Goal: Task Accomplishment & Management: Use online tool/utility

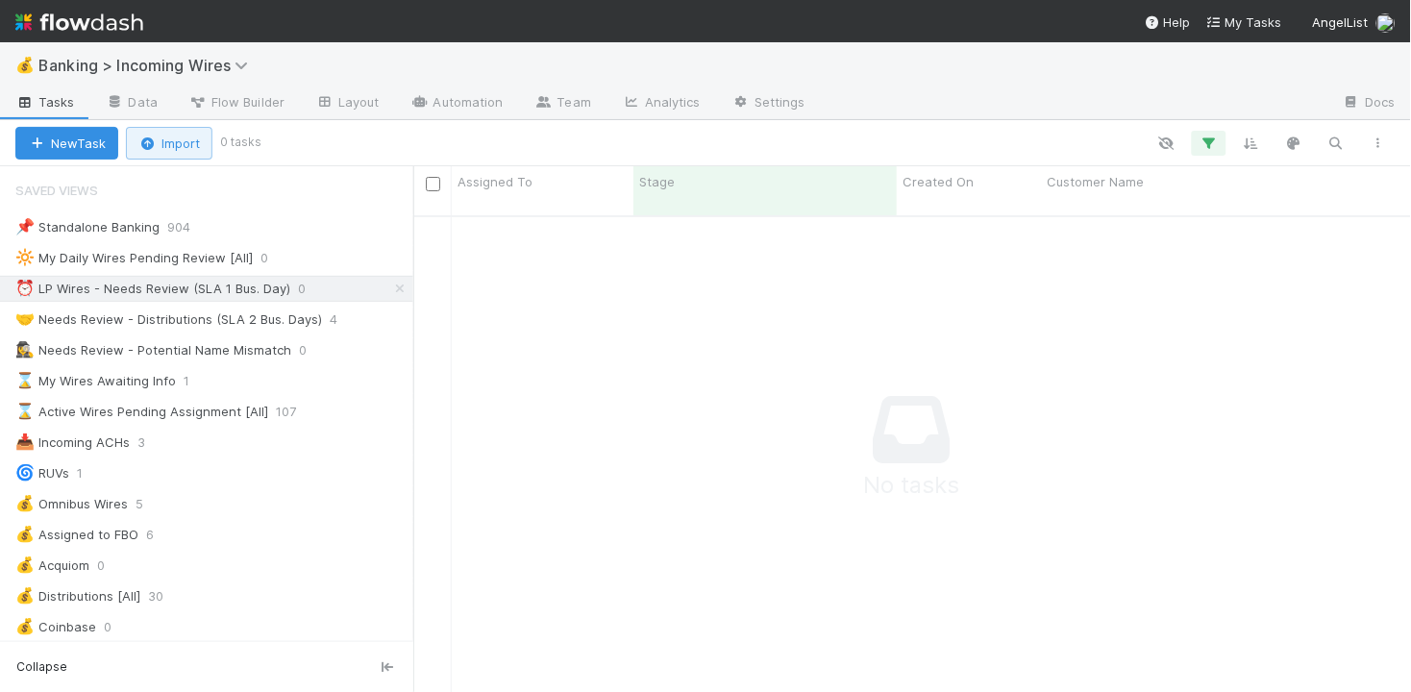
scroll to position [492, 998]
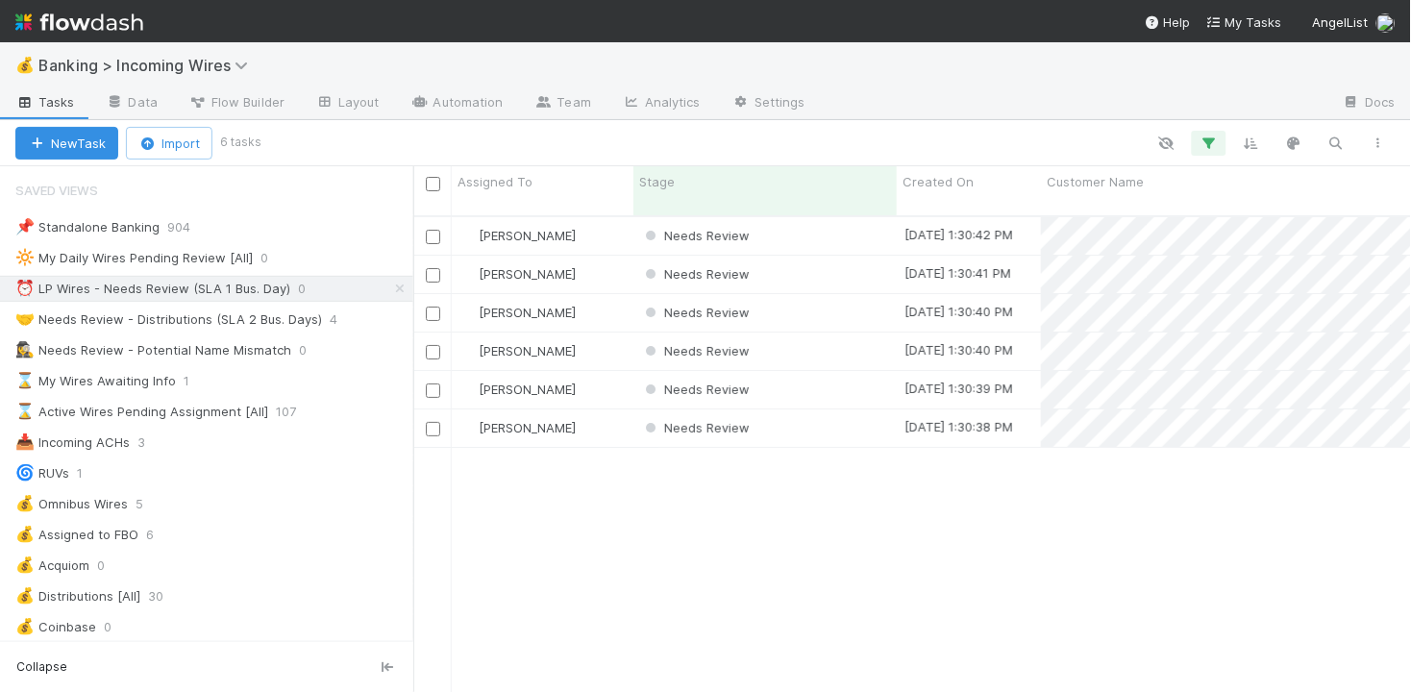
scroll to position [492, 998]
click at [850, 256] on div "Needs Review" at bounding box center [764, 274] width 263 height 37
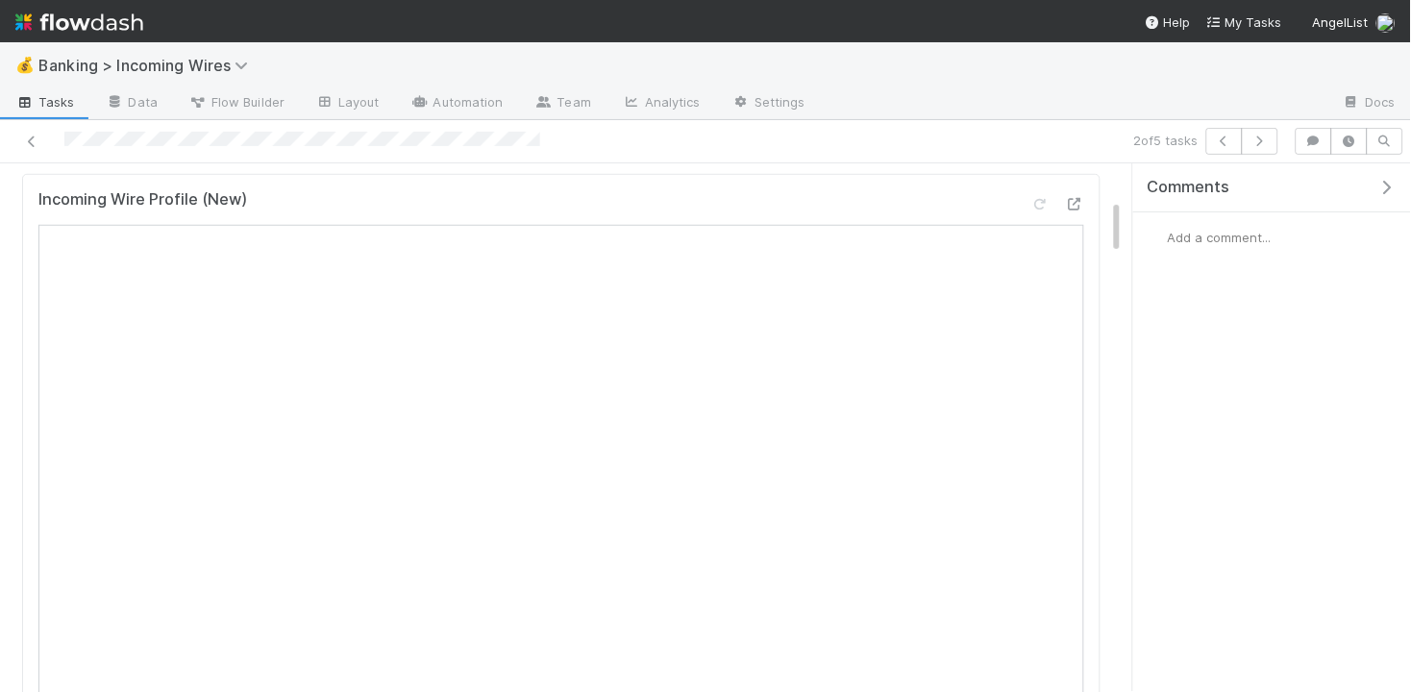
scroll to position [339, 0]
click at [1268, 142] on icon "button" at bounding box center [1259, 142] width 19 height 12
click at [1215, 139] on icon "button" at bounding box center [1224, 142] width 19 height 12
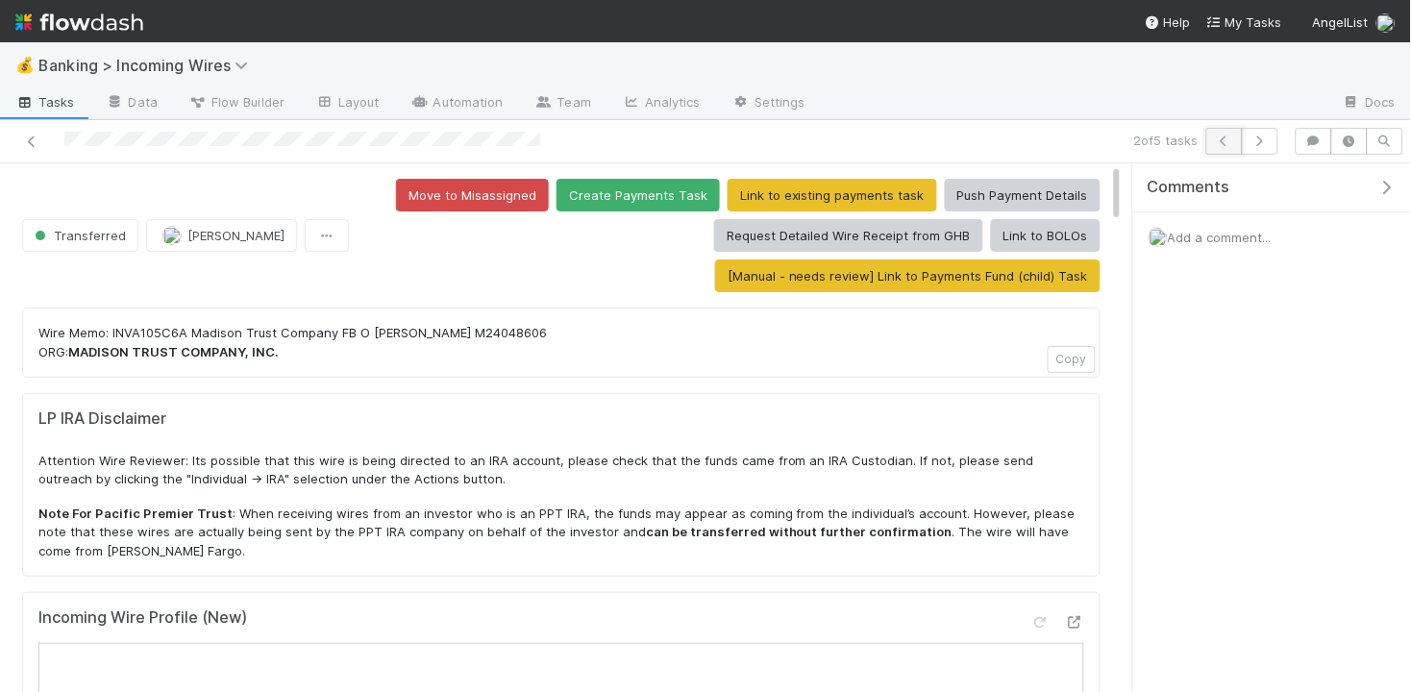
click at [1217, 142] on icon "button" at bounding box center [1224, 142] width 19 height 12
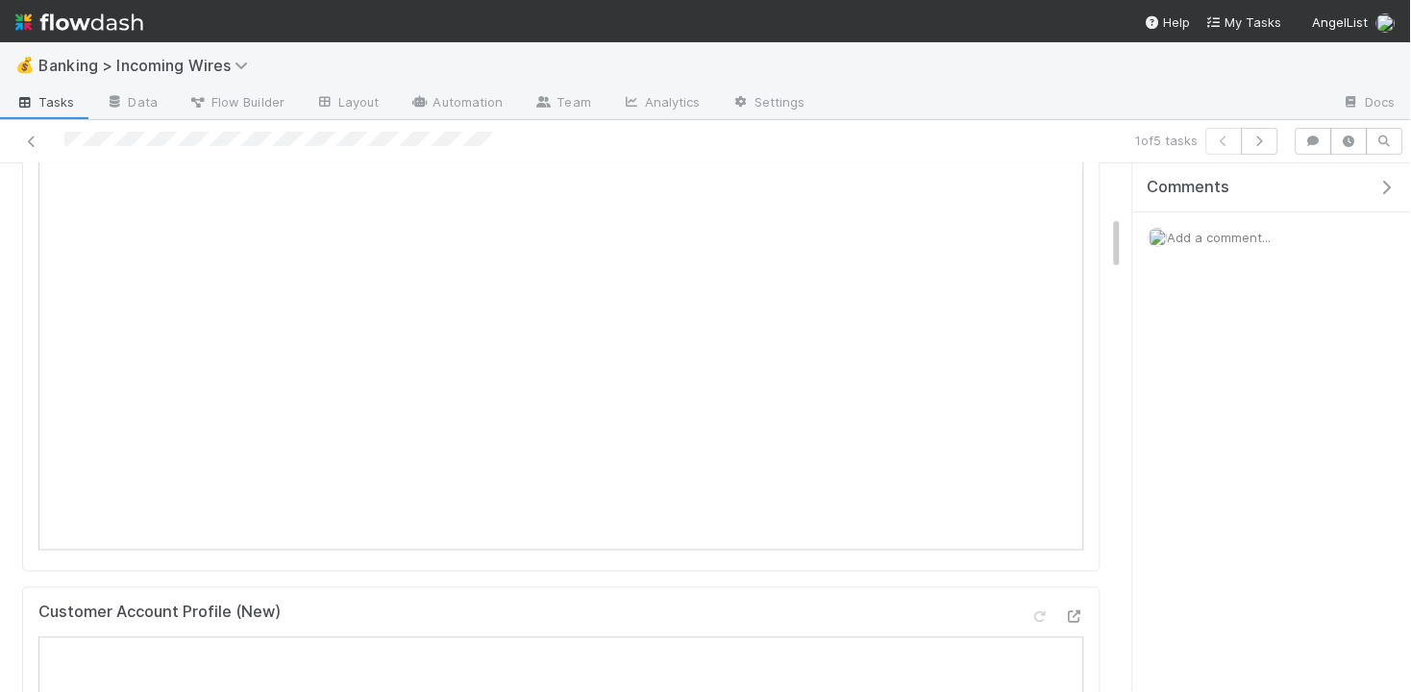
scroll to position [490, 0]
click at [1268, 142] on icon "button" at bounding box center [1259, 142] width 19 height 12
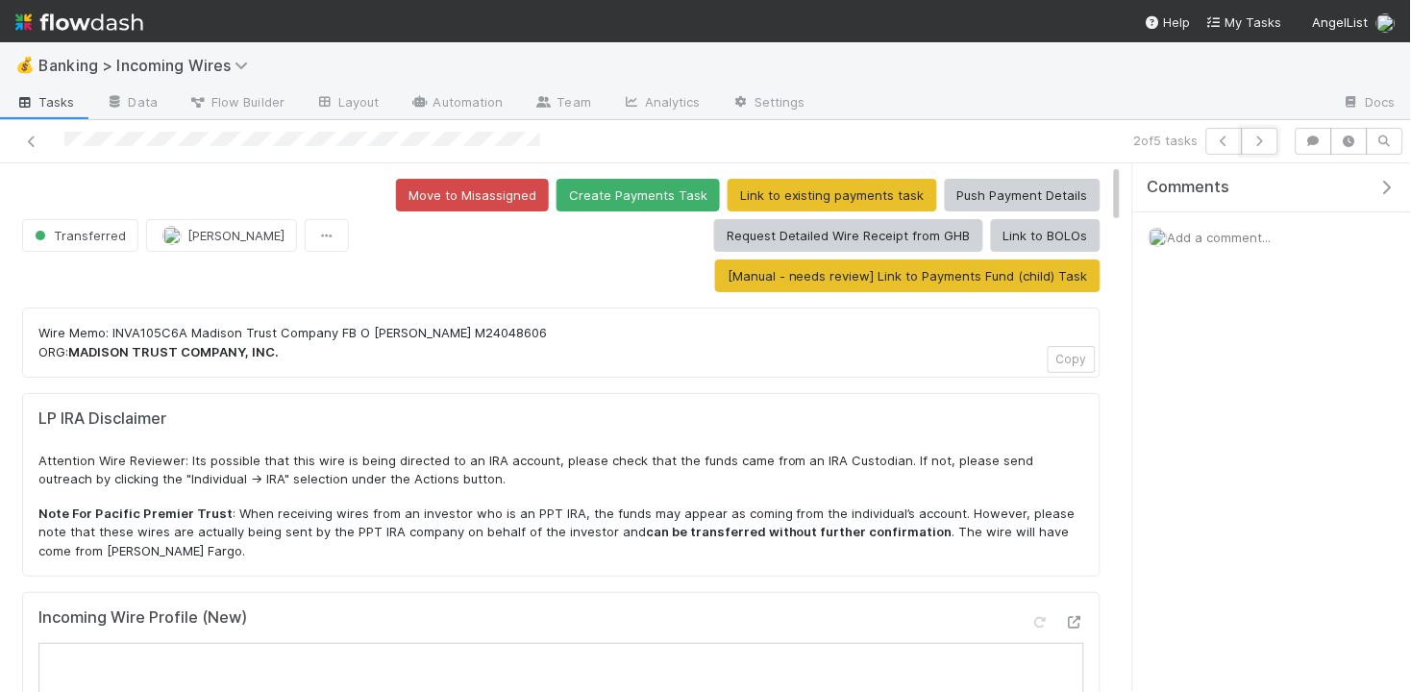
click at [1268, 142] on icon "button" at bounding box center [1259, 142] width 19 height 12
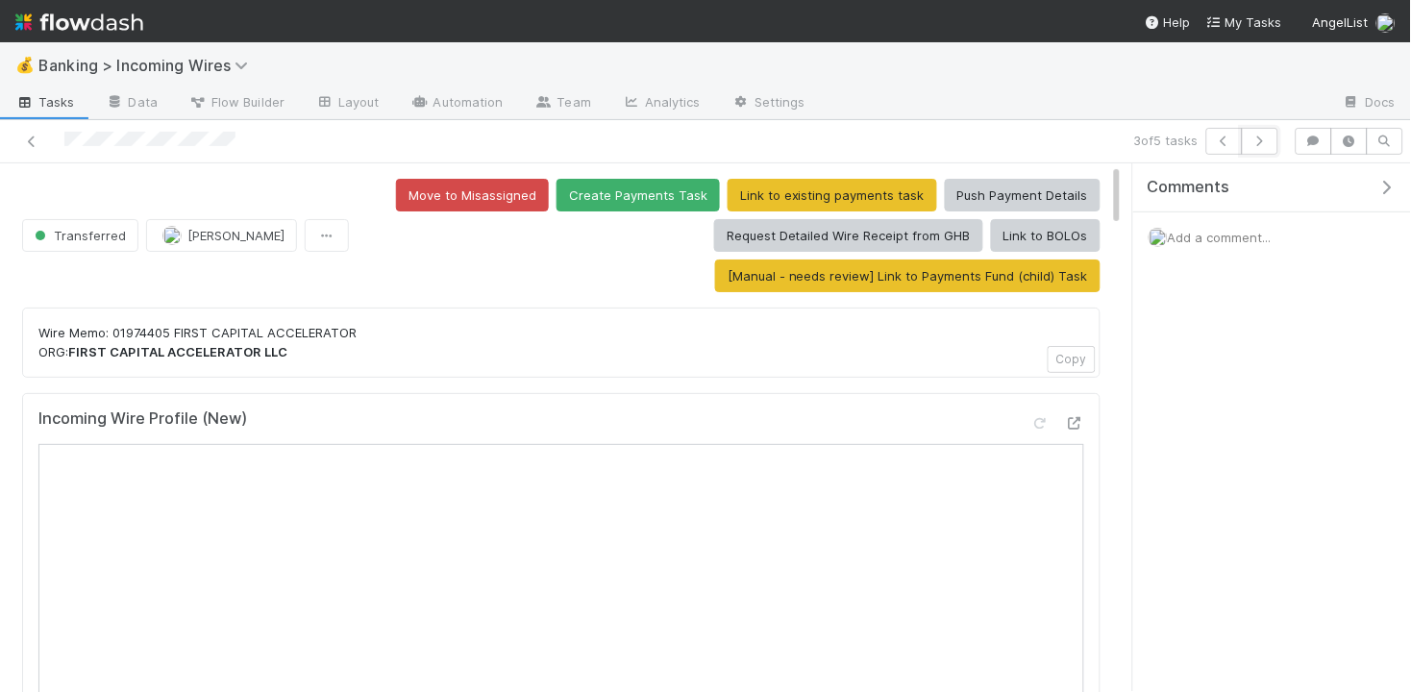
click at [1268, 142] on icon "button" at bounding box center [1259, 142] width 19 height 12
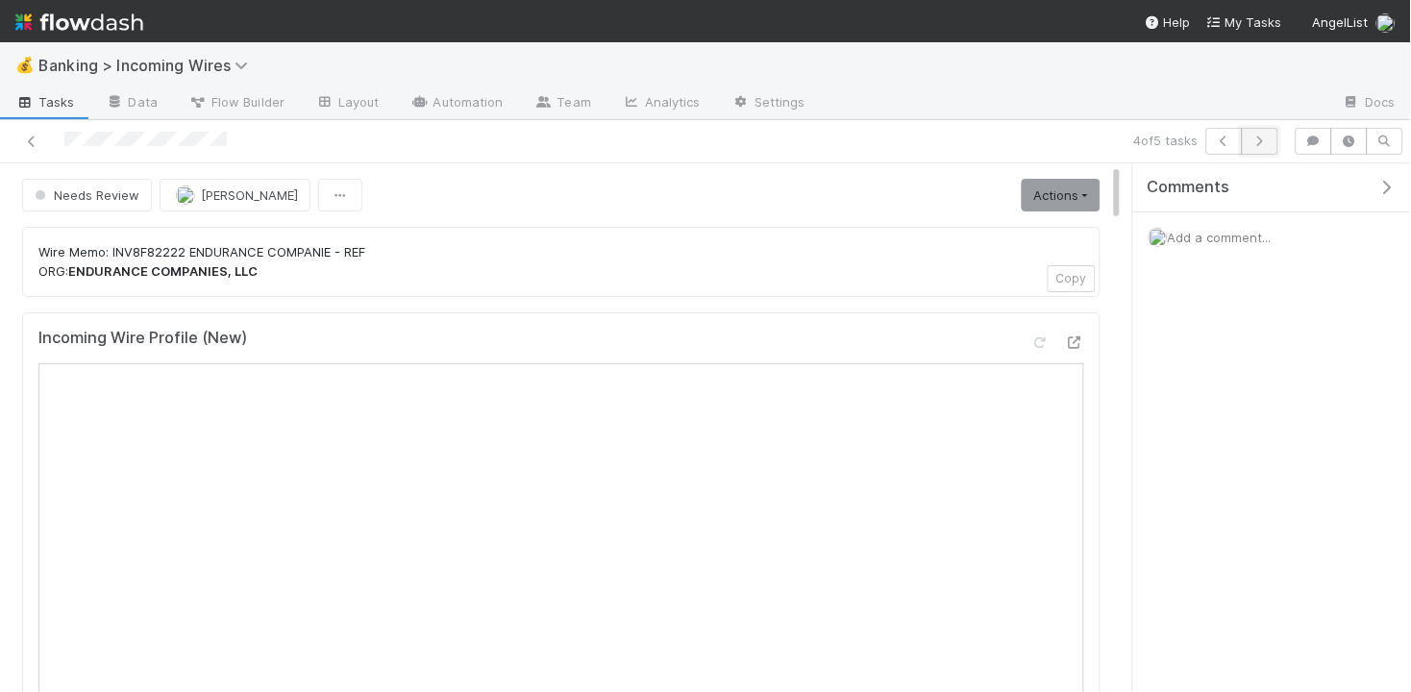
click at [1256, 137] on icon "button" at bounding box center [1259, 142] width 19 height 12
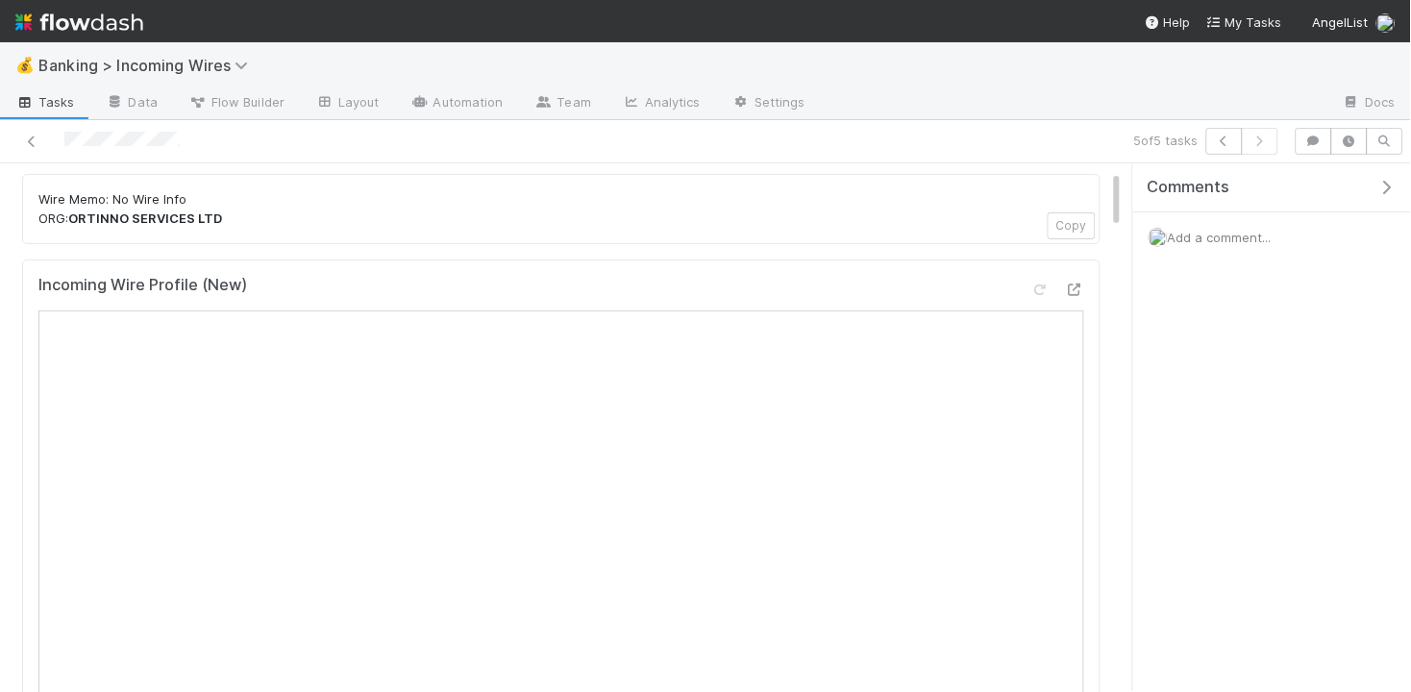
scroll to position [62, 0]
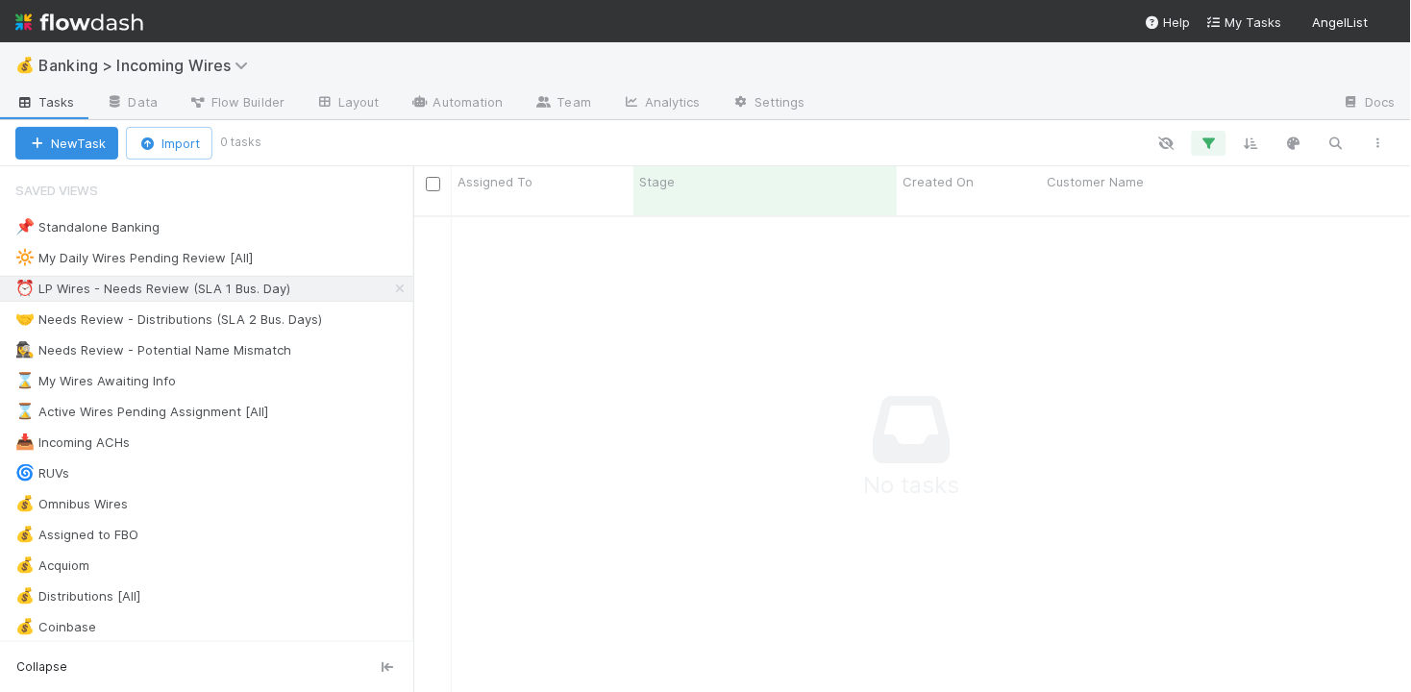
scroll to position [492, 998]
click at [248, 333] on div "📌 Standalone Banking 904 🔆 My Daily Wires Pending Review [All] 1 ⏰ LP Wires - N…" at bounding box center [206, 473] width 413 height 518
click at [250, 326] on div "🤝 Needs Review - Distributions (SLA 2 Bus. Days)" at bounding box center [168, 320] width 307 height 24
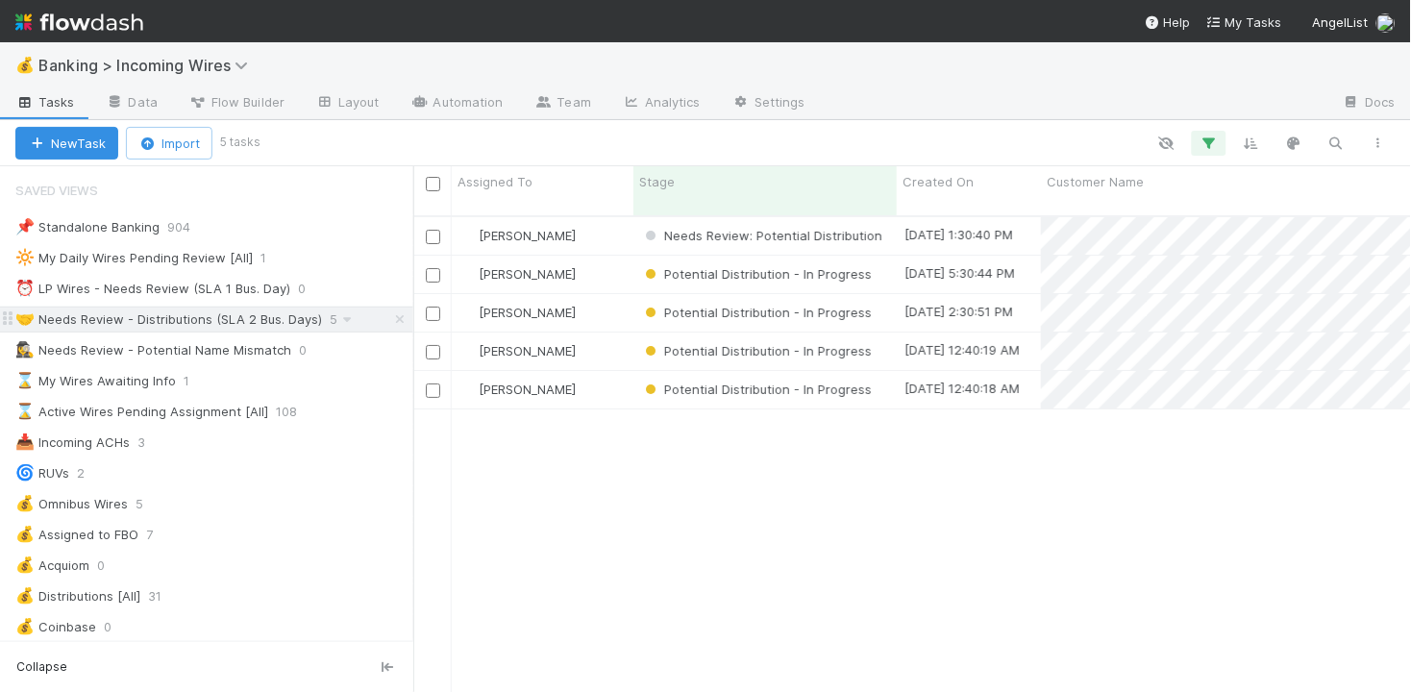
scroll to position [492, 998]
click at [611, 218] on div "[PERSON_NAME]" at bounding box center [543, 235] width 182 height 37
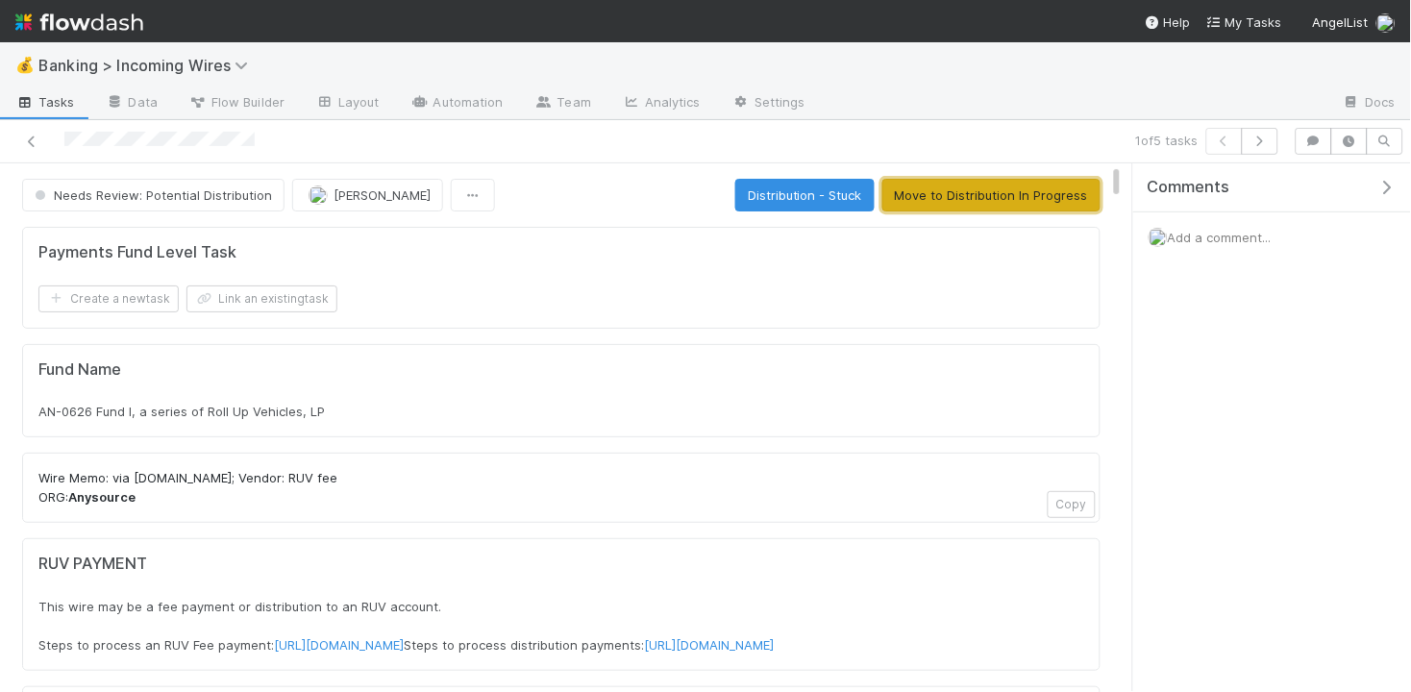
click at [1021, 201] on button "Move to Distribution In Progress" at bounding box center [991, 195] width 218 height 33
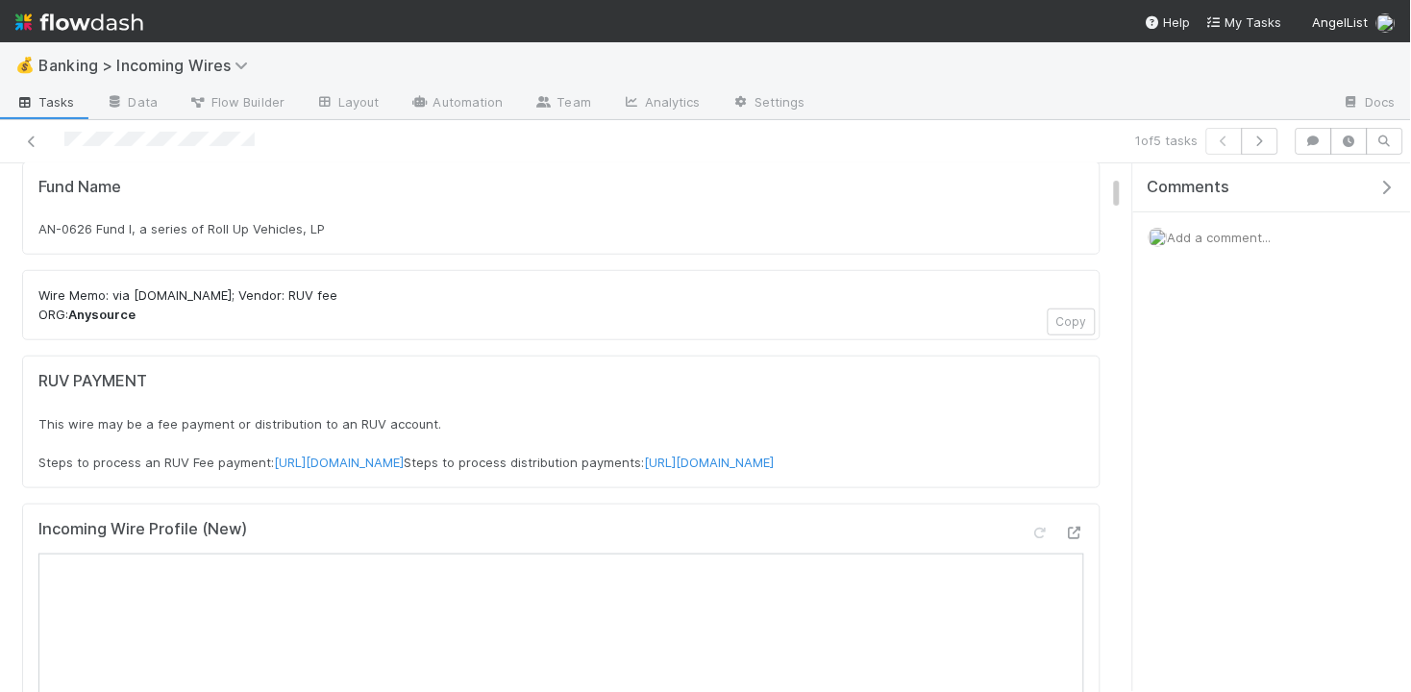
scroll to position [570, 0]
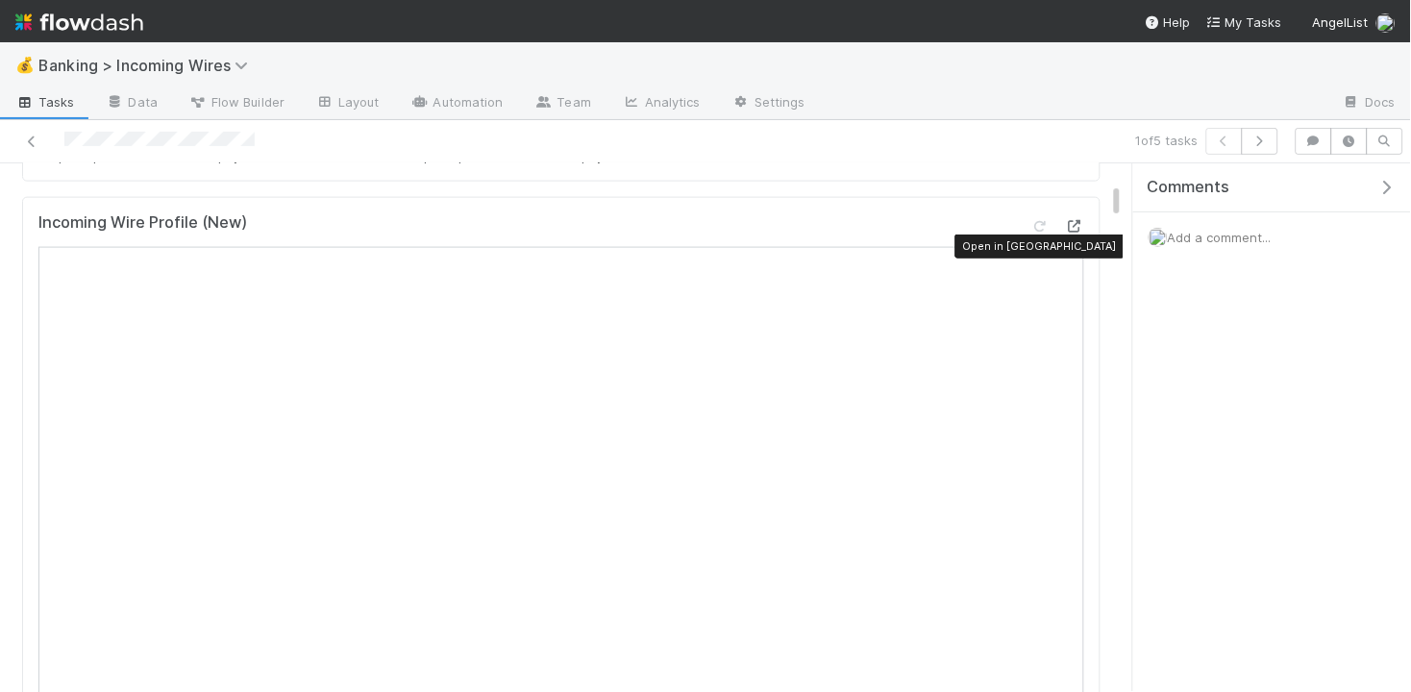
click at [1076, 233] on icon at bounding box center [1074, 226] width 19 height 12
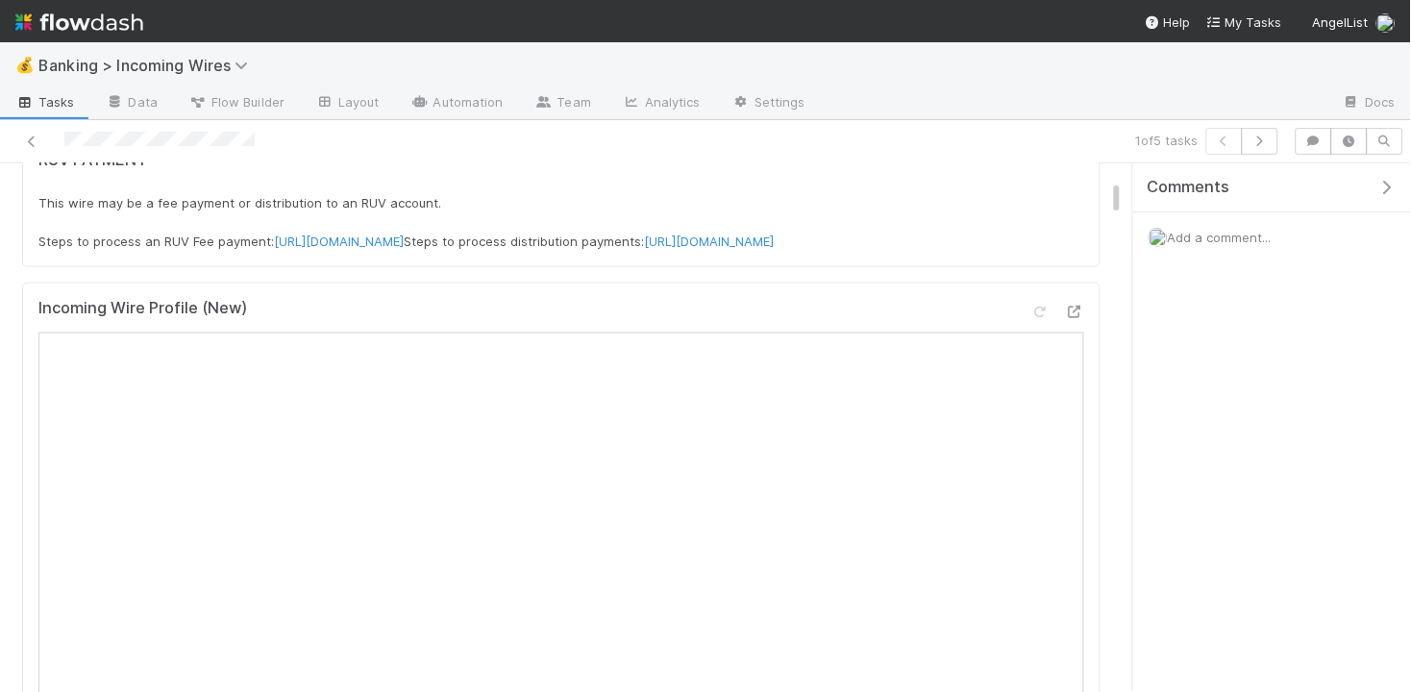
scroll to position [532, 0]
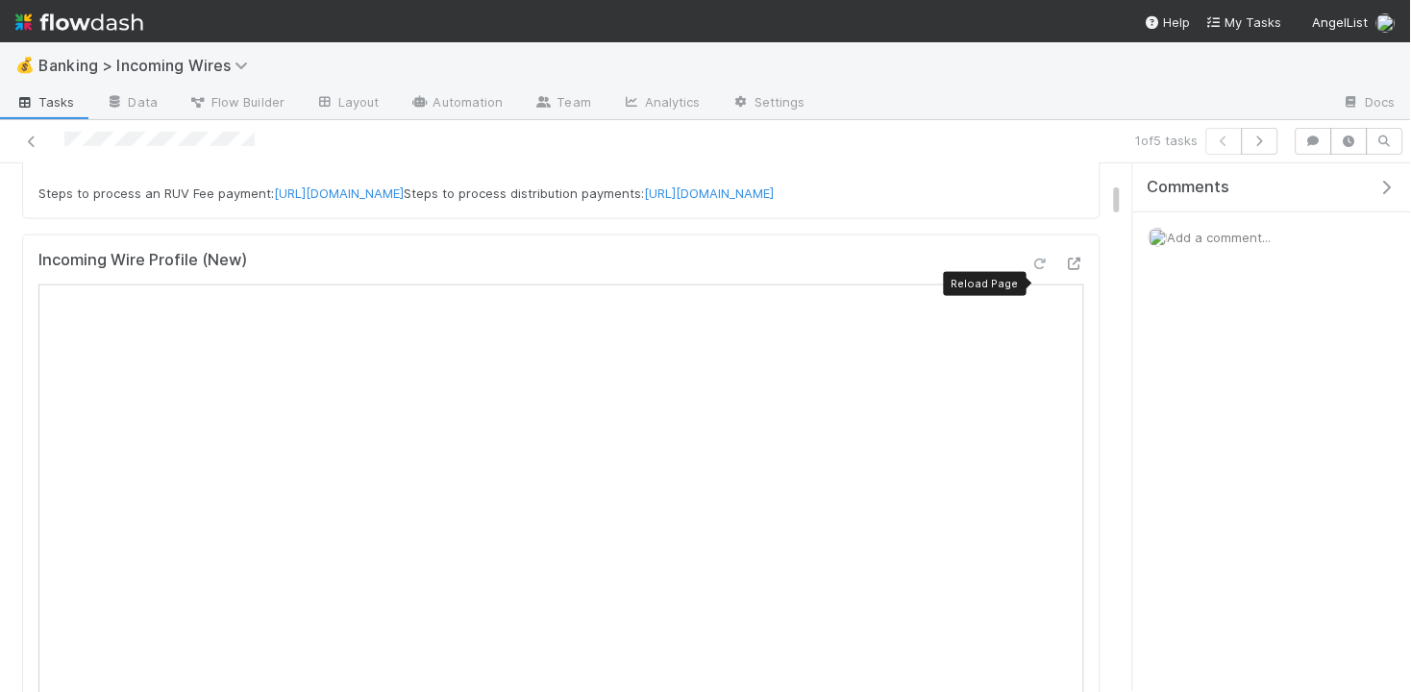
click at [1043, 270] on icon at bounding box center [1039, 264] width 19 height 12
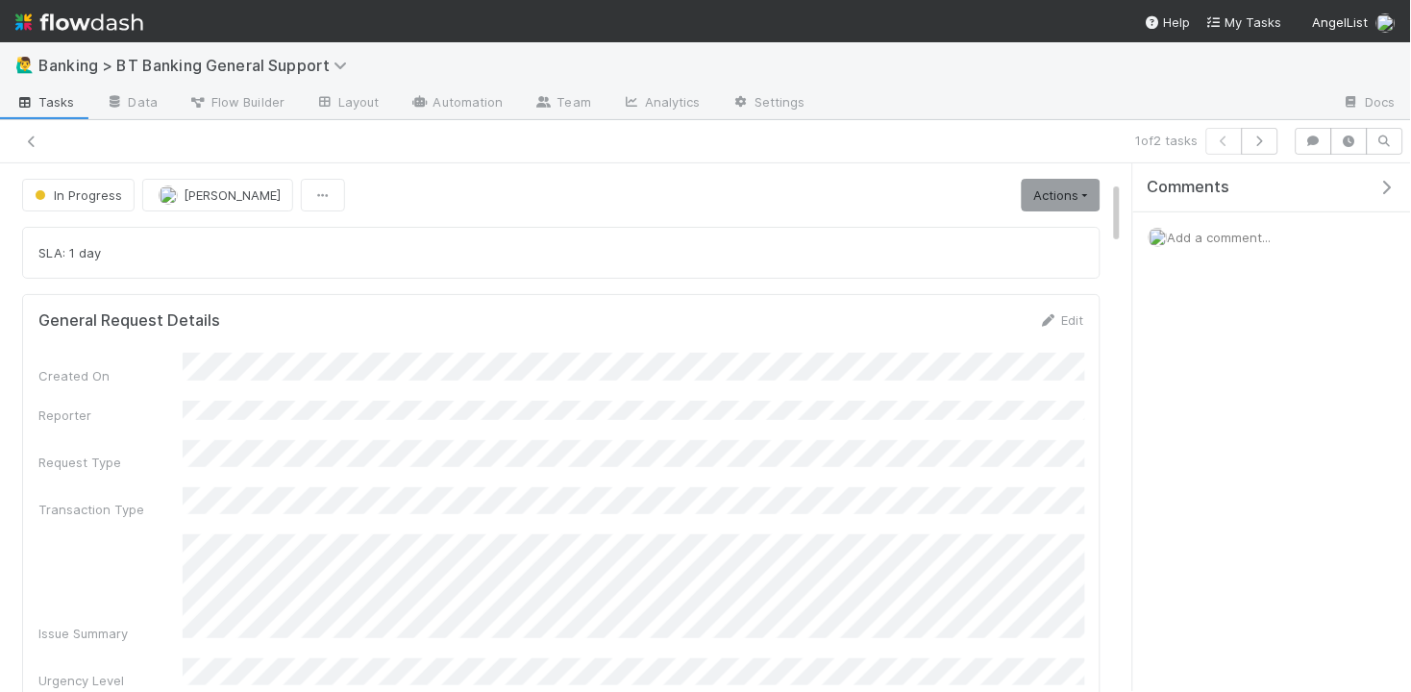
scroll to position [139, 0]
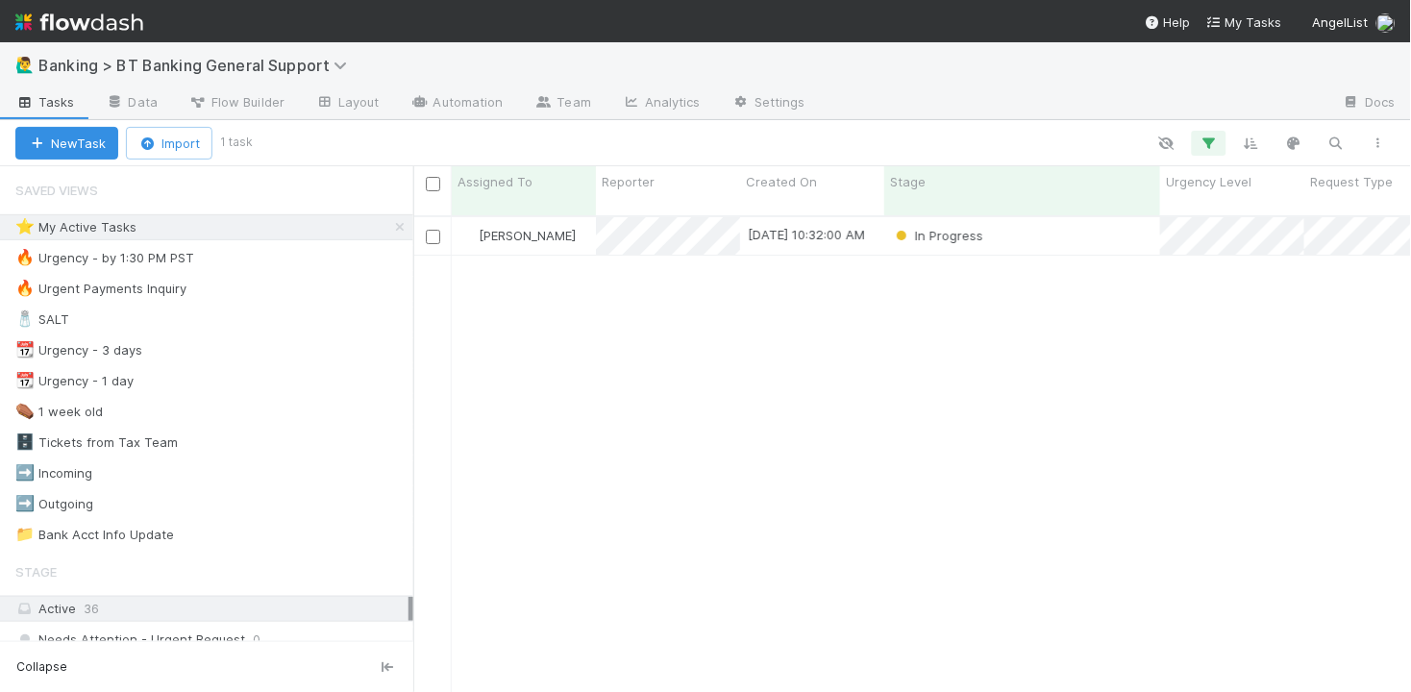
scroll to position [1, 1]
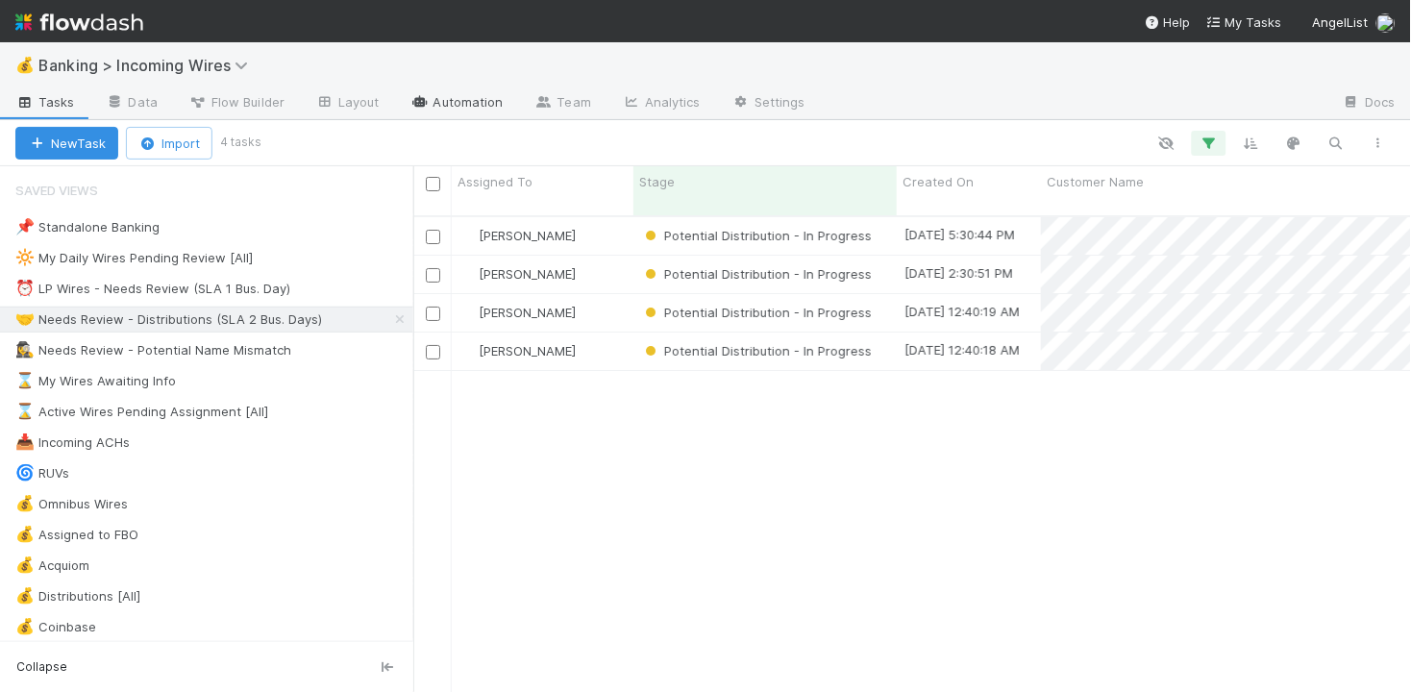
scroll to position [492, 998]
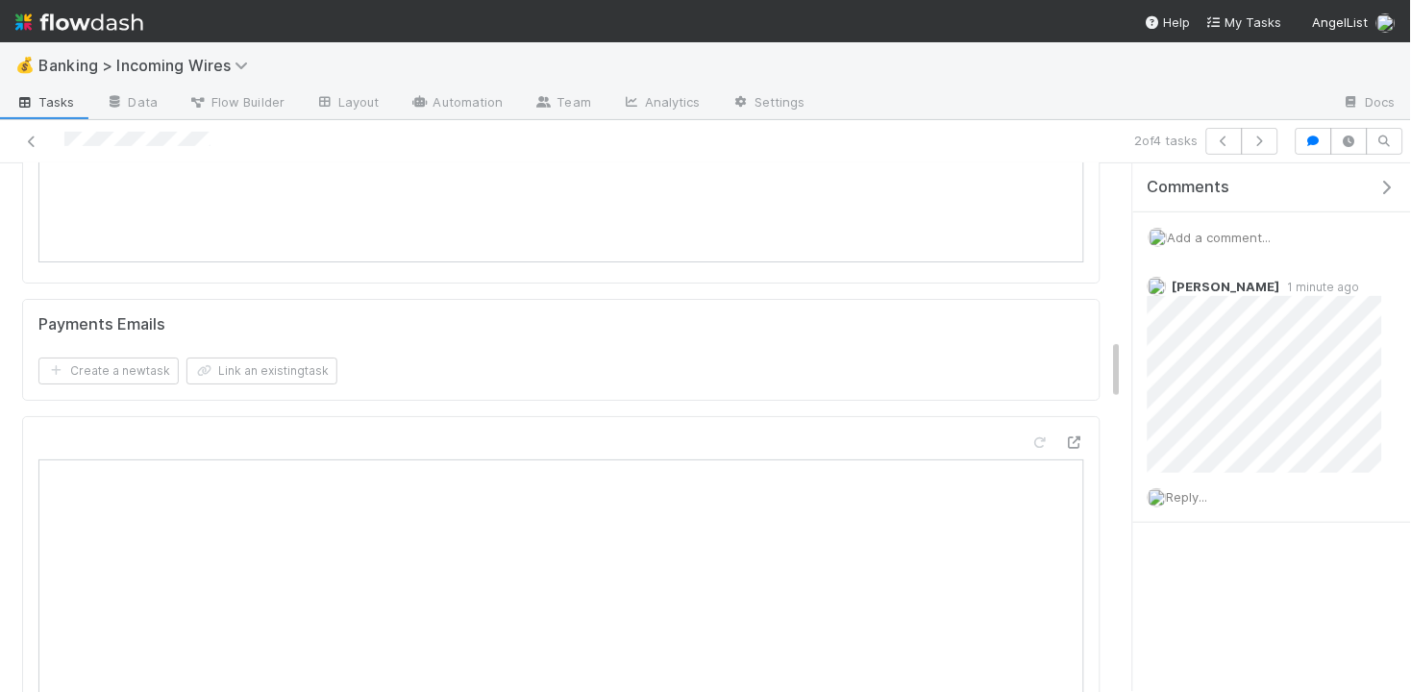
scroll to position [1439, 0]
click at [317, 396] on button "Link an existing task" at bounding box center [261, 387] width 151 height 27
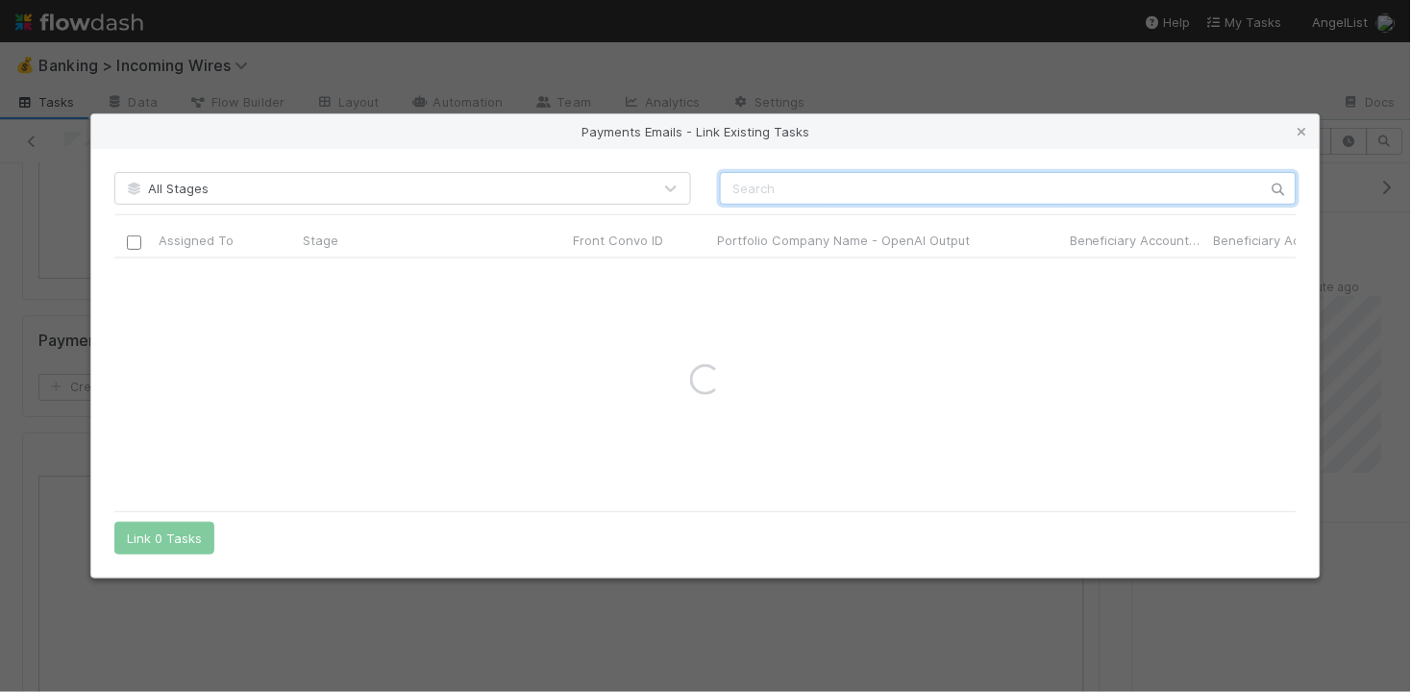
click at [757, 196] on input "text" at bounding box center [1008, 188] width 577 height 33
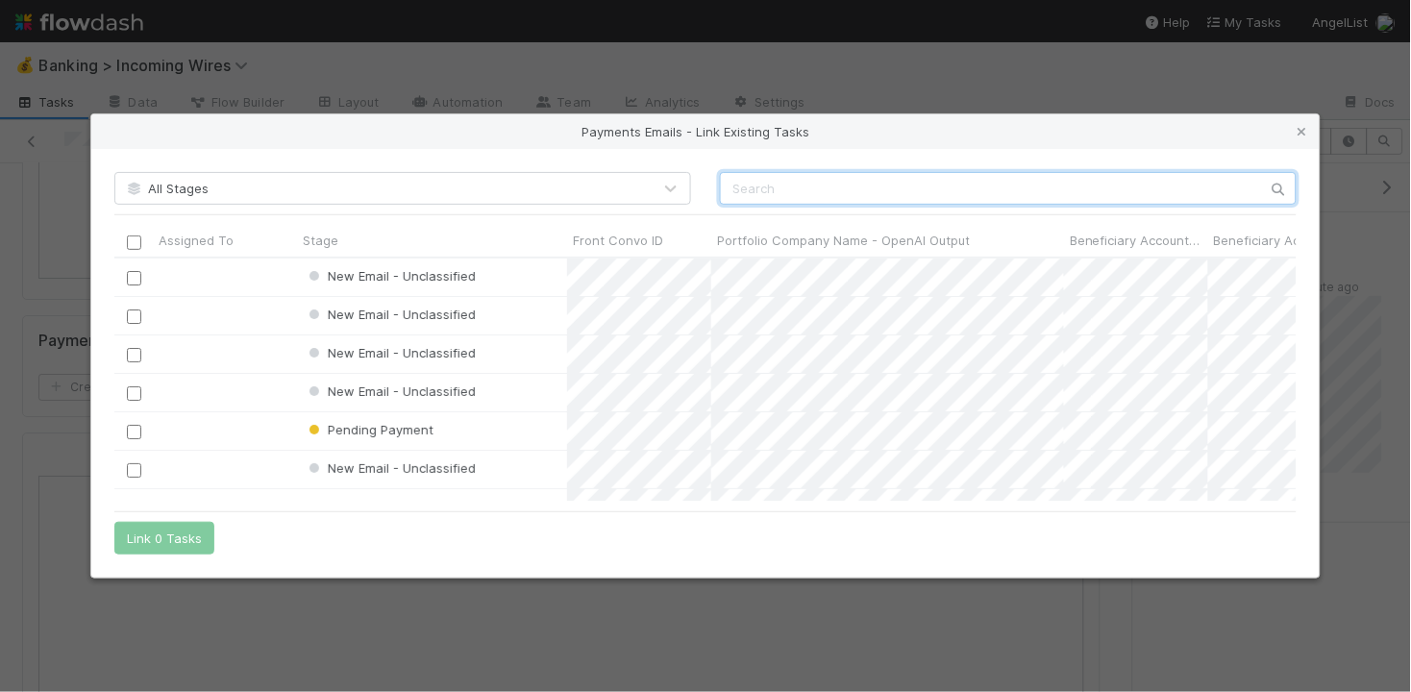
scroll to position [243, 1182]
paste input "cnv_onvohqf"
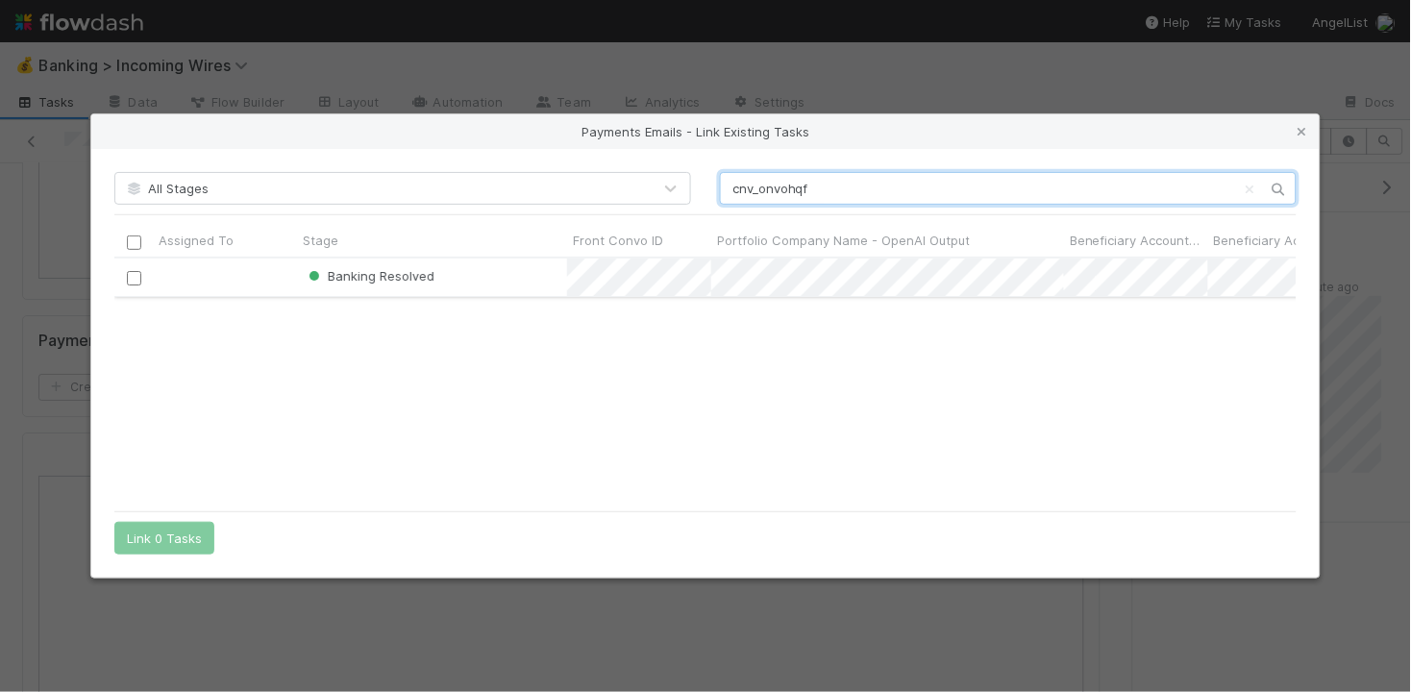
type input "cnv_onvohqf"
click at [134, 275] on input "checkbox" at bounding box center [134, 278] width 14 height 14
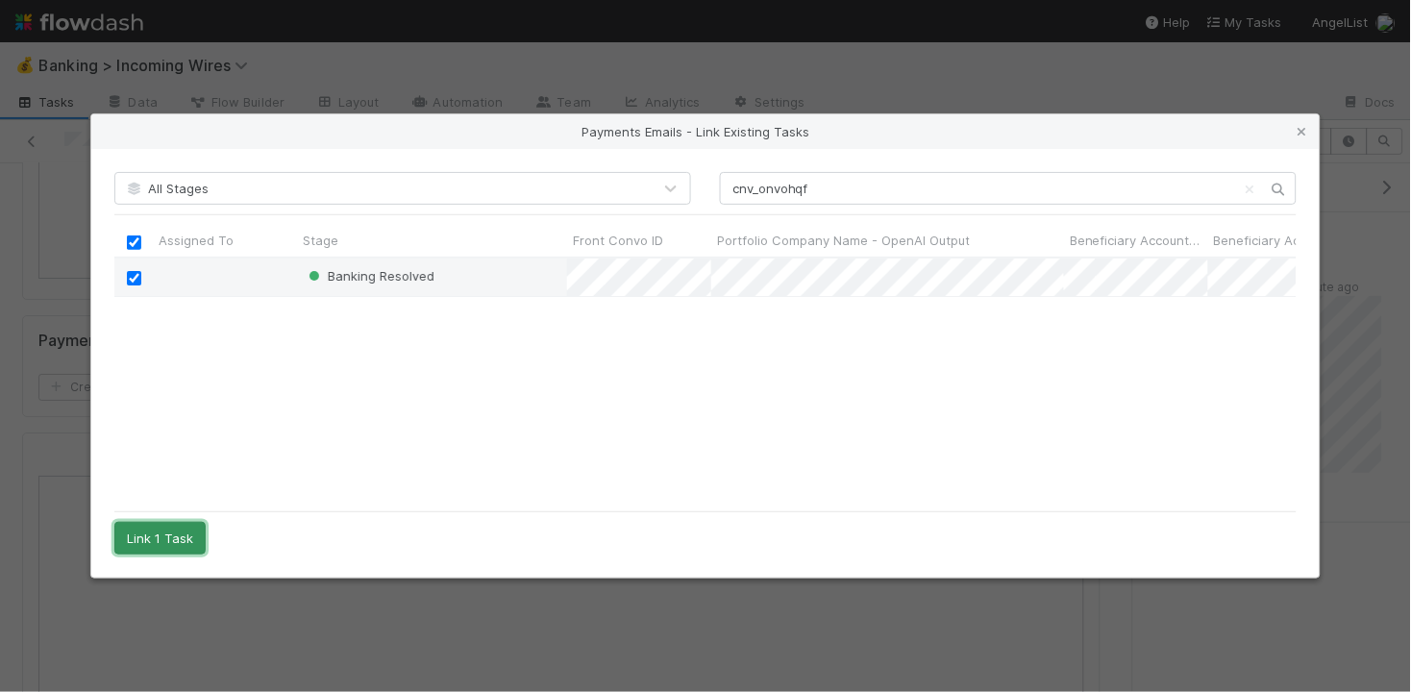
click at [167, 531] on button "Link 1 Task" at bounding box center [159, 538] width 91 height 33
click at [166, 539] on button "Link 1 Task" at bounding box center [159, 538] width 91 height 33
click at [1305, 132] on icon at bounding box center [1302, 132] width 19 height 12
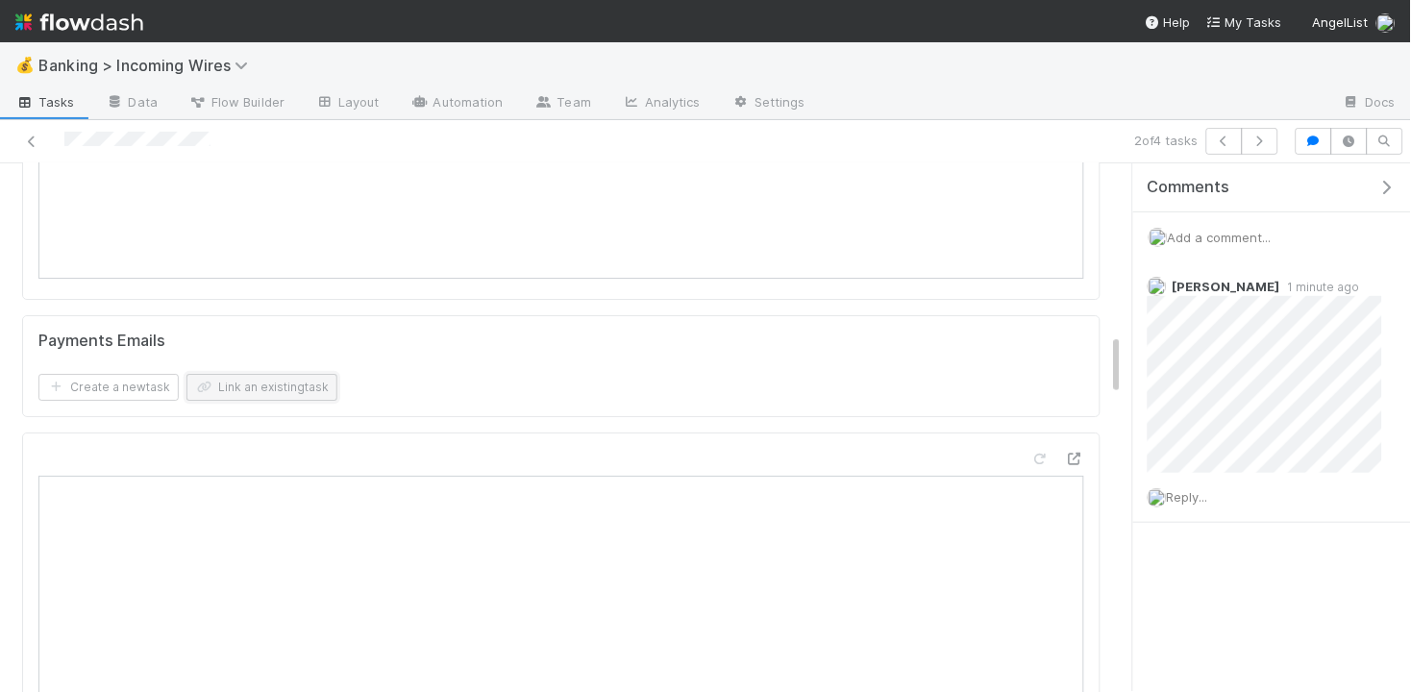
click at [285, 378] on button "Link an existing task" at bounding box center [261, 387] width 151 height 27
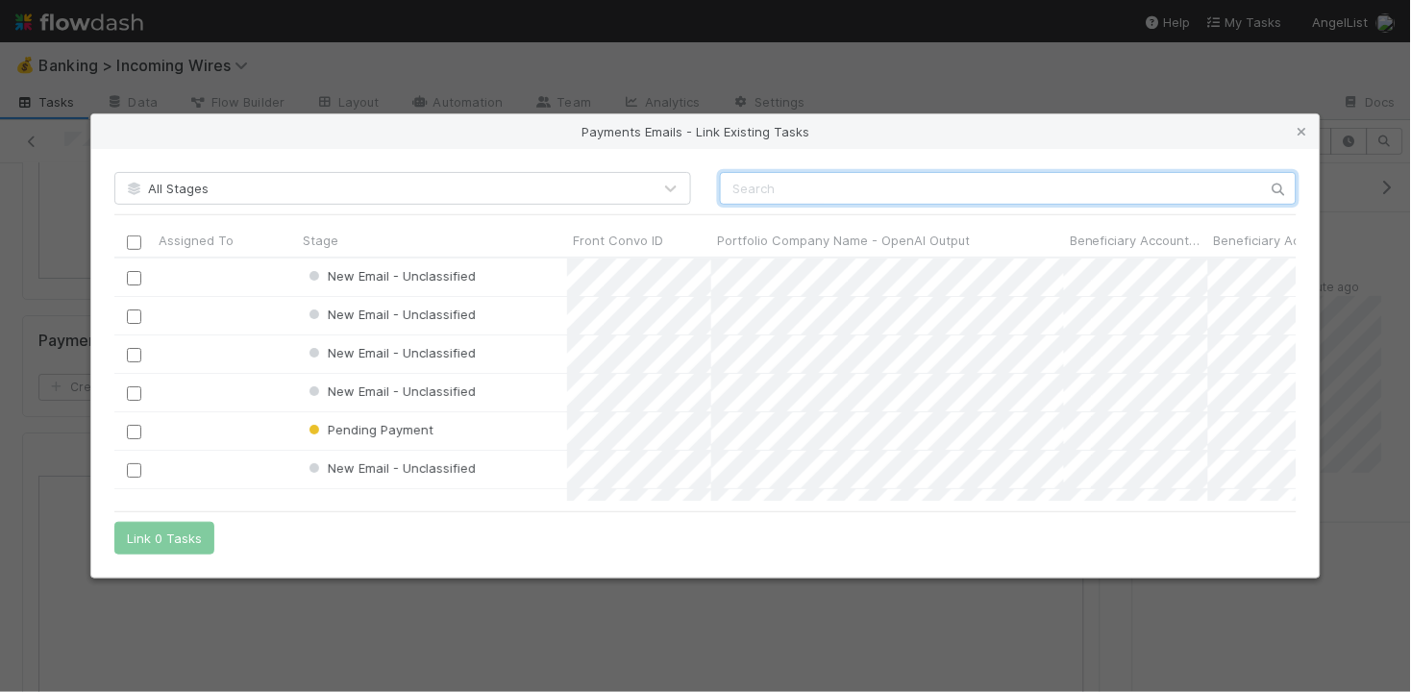
click at [800, 188] on input "text" at bounding box center [1008, 188] width 577 height 33
paste input "cnv_onvohqf"
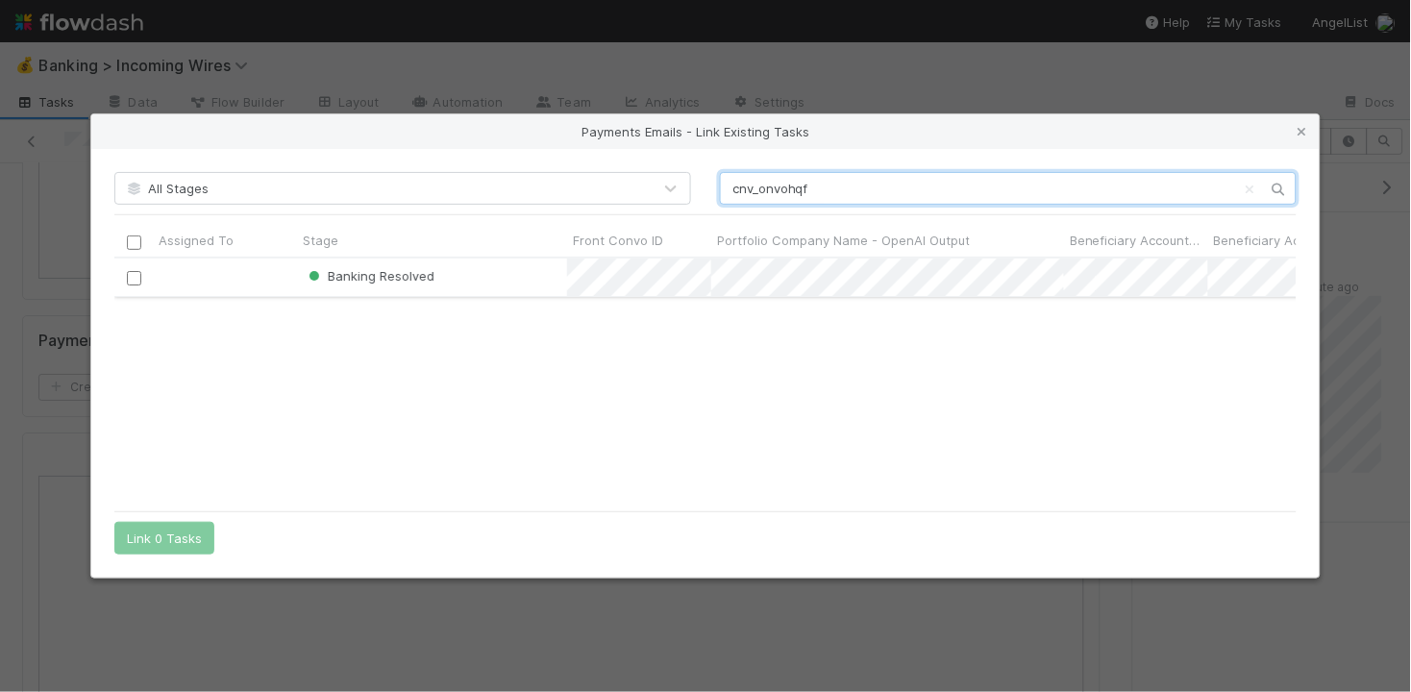
type input "cnv_onvohqf"
click at [136, 280] on input "checkbox" at bounding box center [134, 278] width 14 height 14
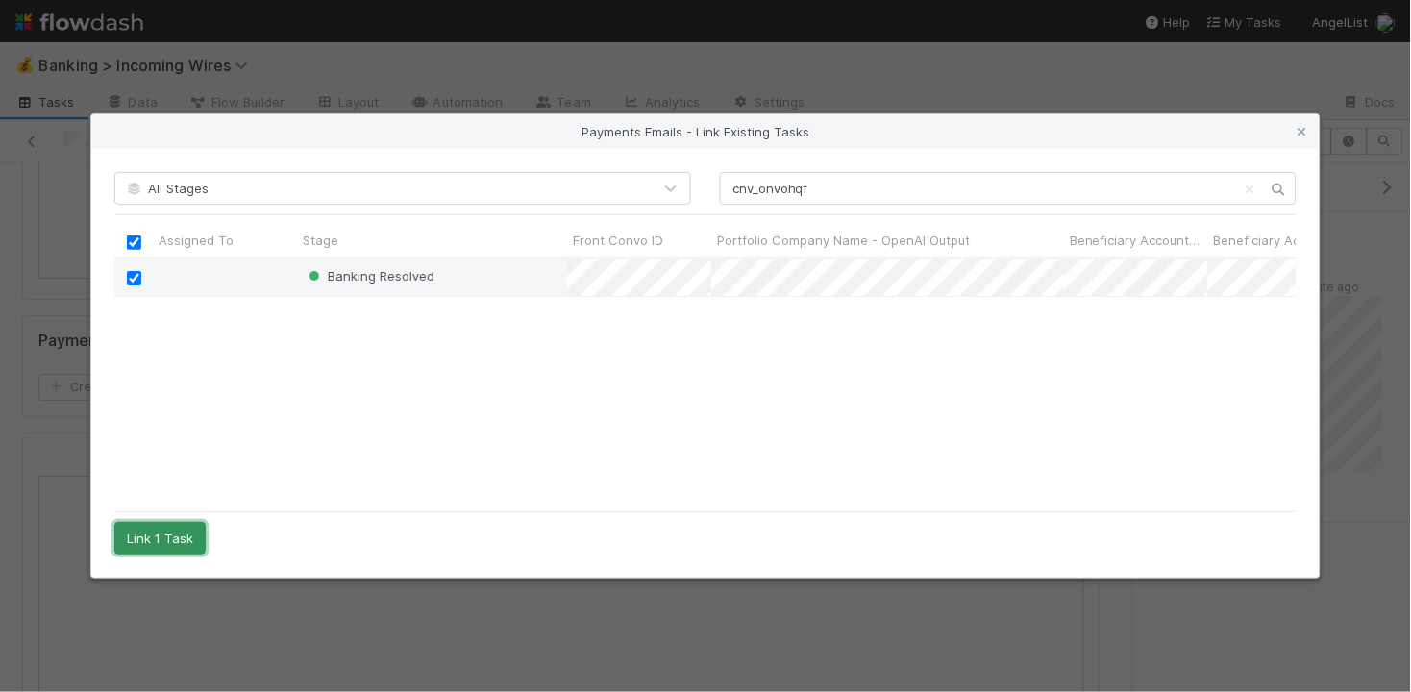
click at [157, 541] on button "Link 1 Task" at bounding box center [159, 538] width 91 height 33
click at [167, 537] on button "Link 1 Task" at bounding box center [159, 538] width 91 height 33
click at [1297, 126] on icon at bounding box center [1302, 132] width 19 height 12
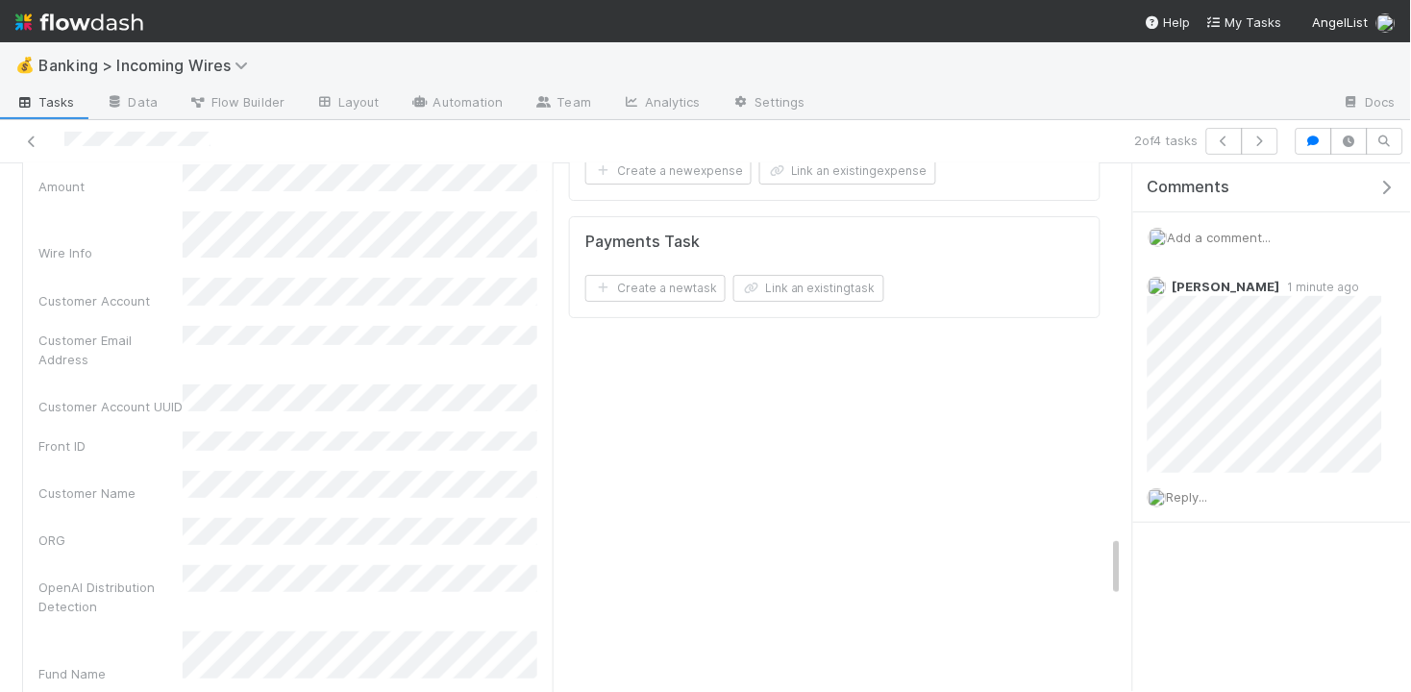
scroll to position [3149, 0]
click at [852, 296] on button "Link an existing task" at bounding box center [808, 286] width 151 height 27
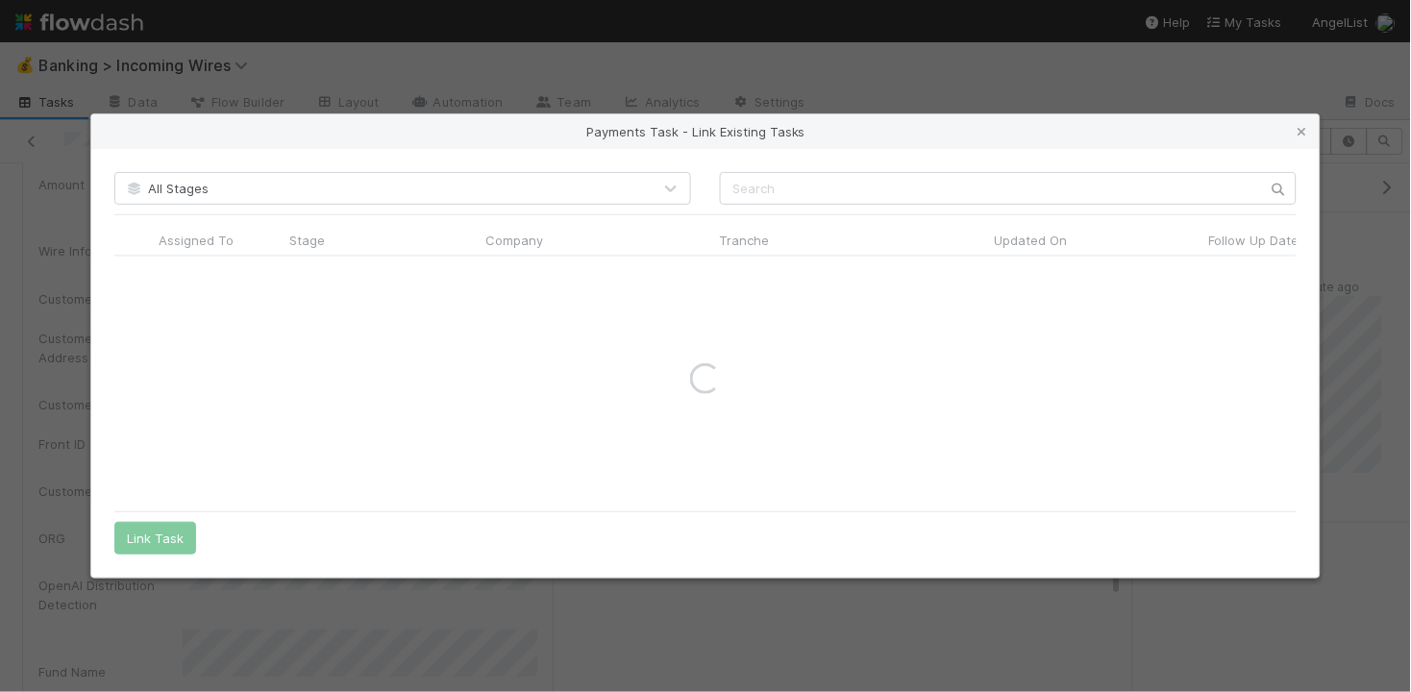
drag, startPoint x: 972, startPoint y: 162, endPoint x: 970, endPoint y: 173, distance: 10.7
click at [972, 165] on div "All Stages Assigned To Stage Company Tranche Updated On Follow Up Date PCA Sour…" at bounding box center [705, 363] width 1228 height 429
click at [970, 178] on input "text" at bounding box center [1008, 188] width 577 height 33
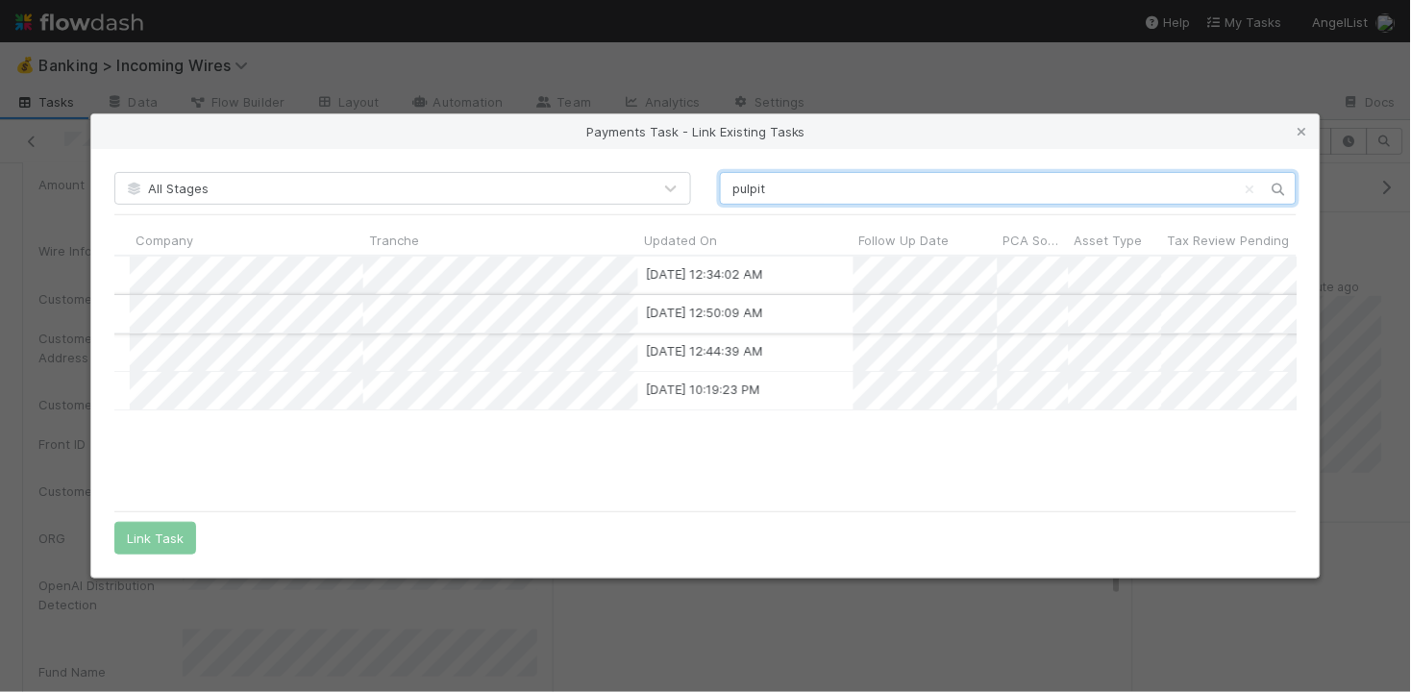
scroll to position [0, 0]
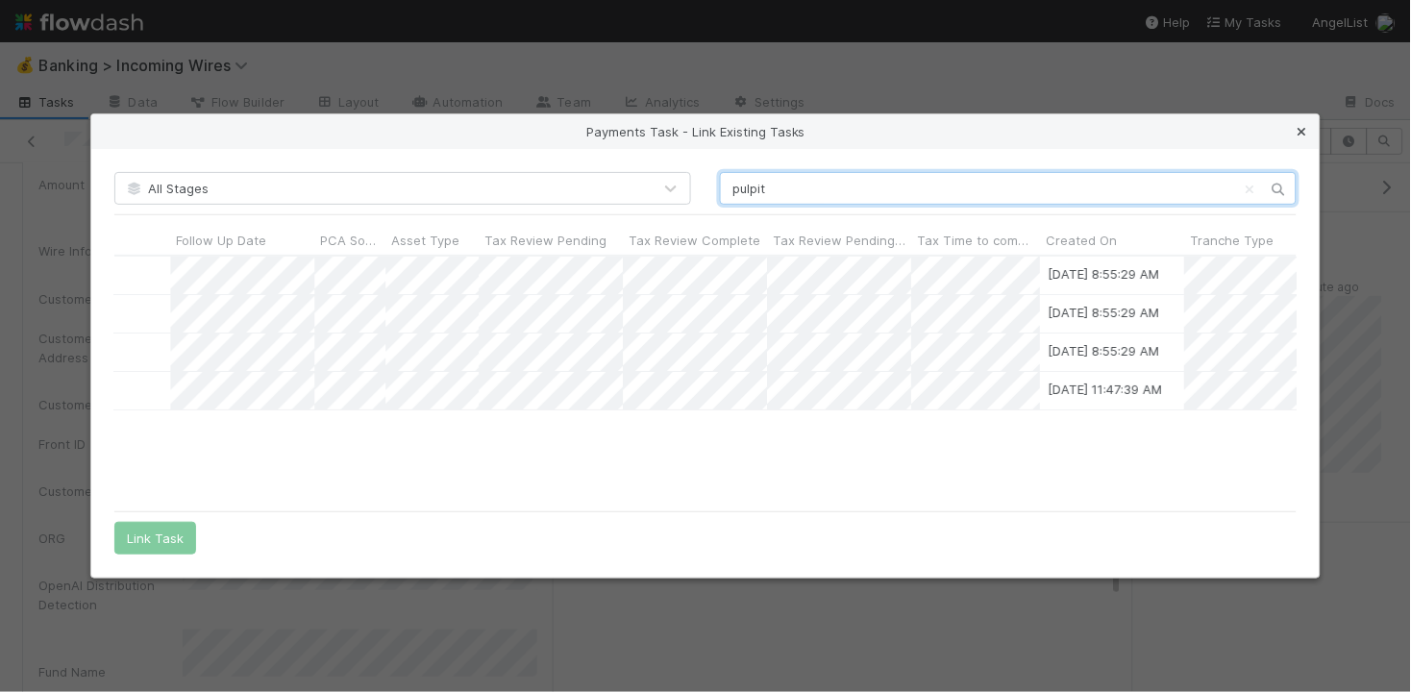
type input "pulpit"
click at [1306, 128] on icon at bounding box center [1302, 132] width 19 height 12
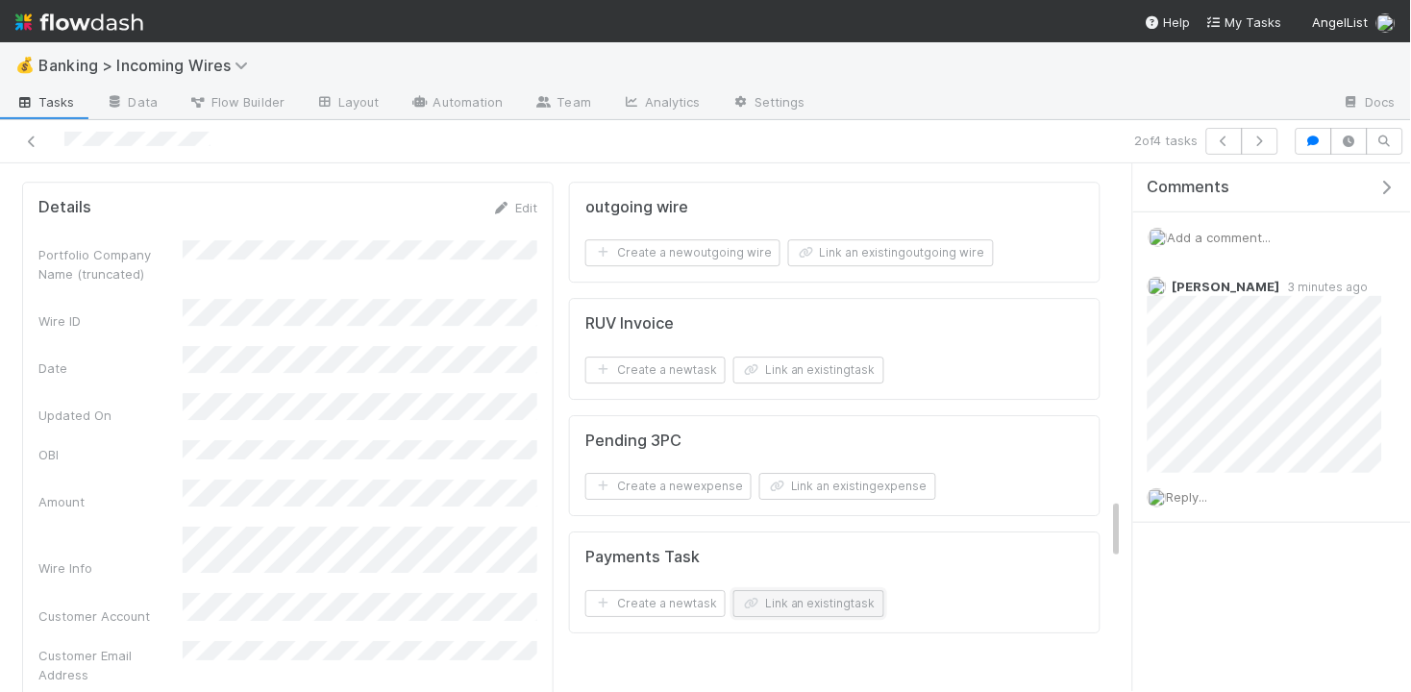
click at [838, 611] on button "Link an existing task" at bounding box center [808, 603] width 151 height 27
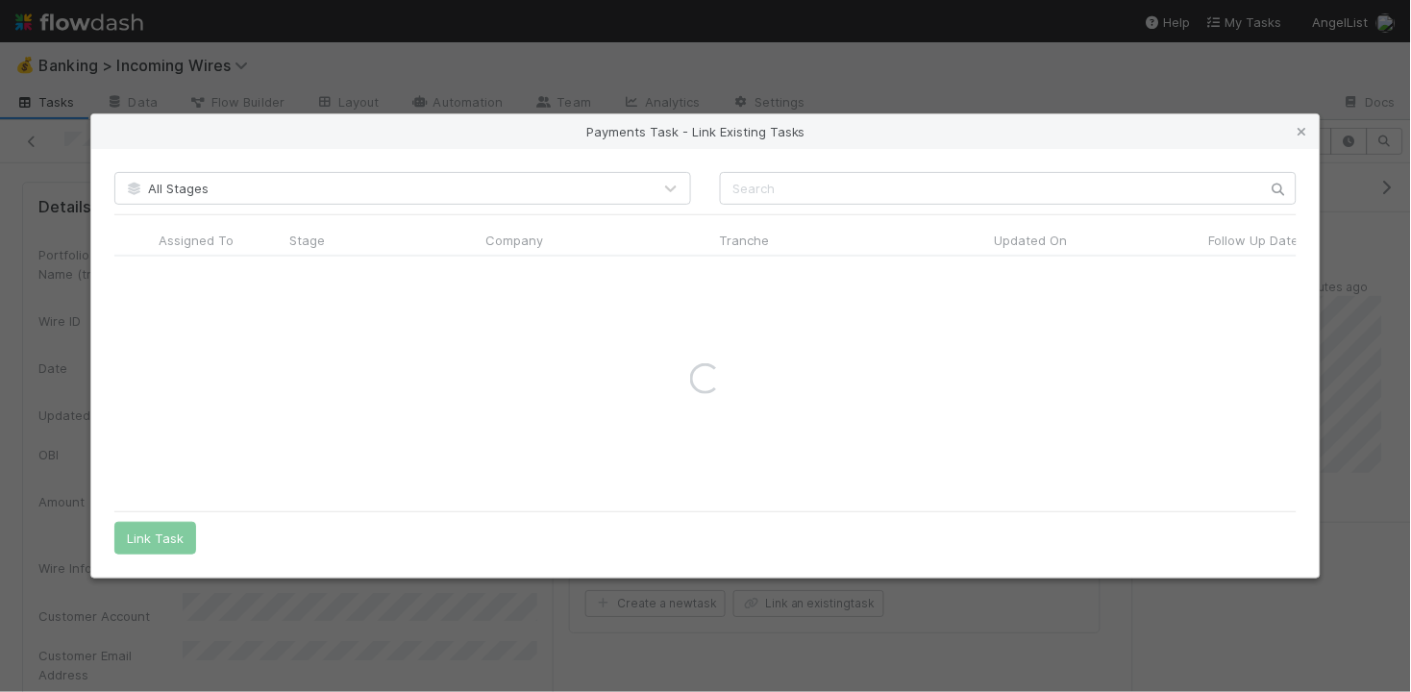
click at [969, 207] on div "All Stages Assigned To Stage Company Tranche Updated On Follow Up Date PCA Sour…" at bounding box center [705, 363] width 1228 height 429
click at [961, 197] on input "text" at bounding box center [1008, 188] width 577 height 33
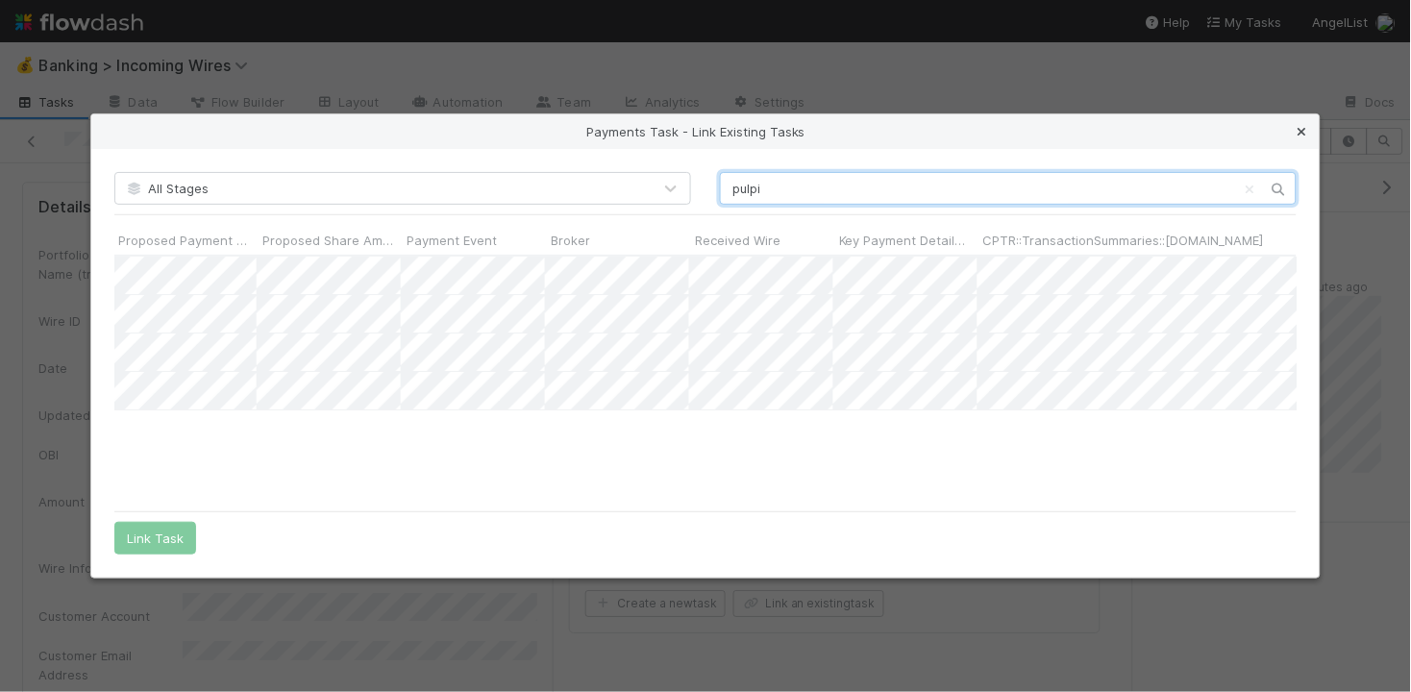
type input "pulpi"
click at [1302, 127] on icon at bounding box center [1302, 132] width 19 height 12
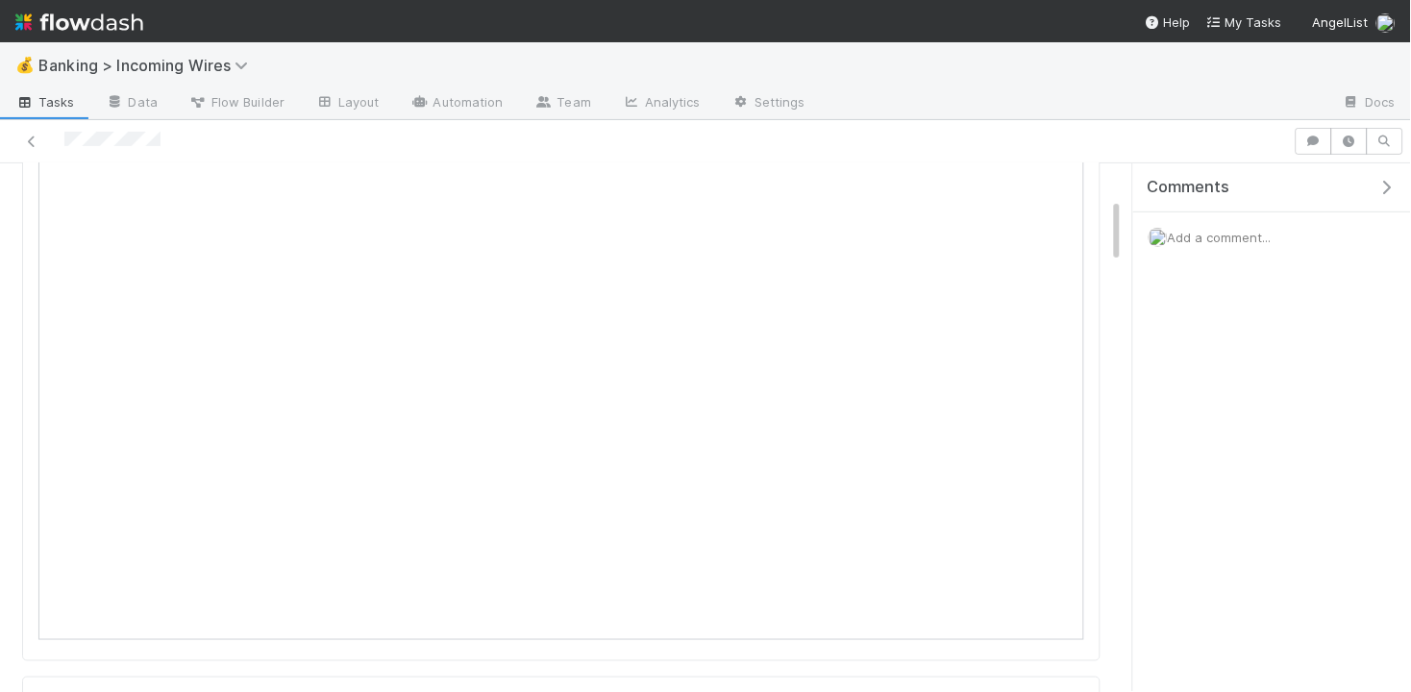
scroll to position [282, 0]
